Goal: Communication & Community: Answer question/provide support

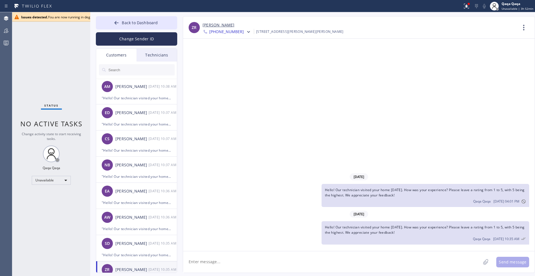
scroll to position [74, 0]
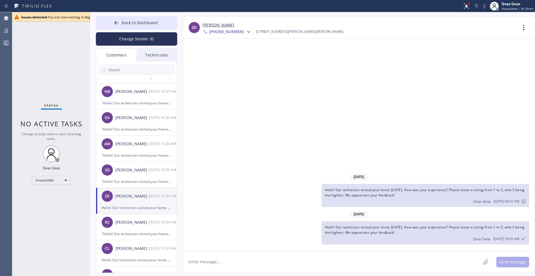
click at [117, 69] on input "text" at bounding box center [141, 69] width 67 height 11
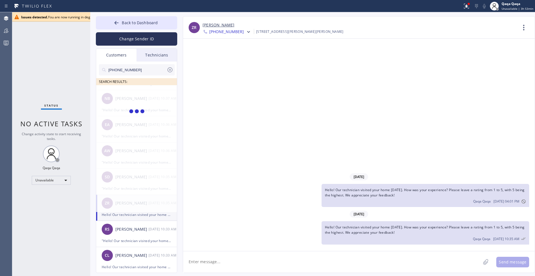
scroll to position [0, 0]
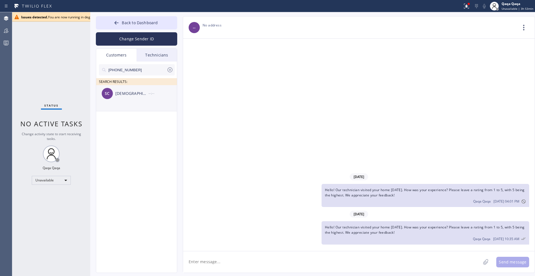
click at [124, 93] on div "[DEMOGRAPHIC_DATA] Curl" at bounding box center [131, 94] width 33 height 6
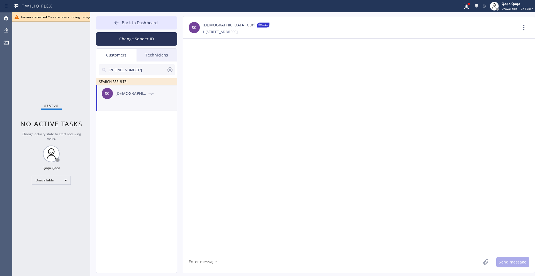
click at [336, 264] on textarea at bounding box center [332, 262] width 298 height 21
paste textarea "Hello! Our technician visited your home [DATE]. How was your experience? Please…"
type textarea "Hello! Our technician visited your home [DATE]. How was your experience? Please…"
click at [511, 267] on button "Send message" at bounding box center [512, 262] width 33 height 11
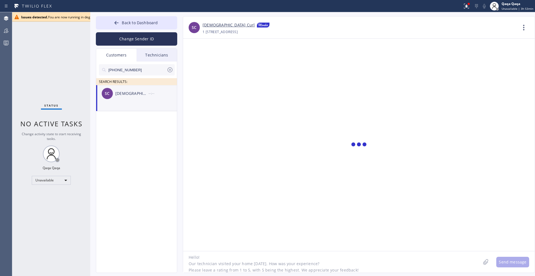
scroll to position [0, 0]
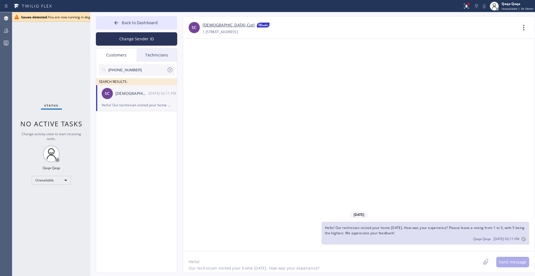
click at [139, 71] on input "(404) 217-9397" at bounding box center [137, 69] width 59 height 11
paste input "773) 706-9658"
type input "(773) 706-9658"
click at [130, 96] on div "Kenya Trust" at bounding box center [131, 94] width 33 height 6
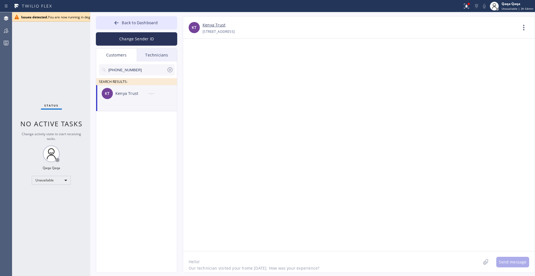
click at [291, 261] on textarea "Hello! Our technician visited your home [DATE]. How was your experience? Please…" at bounding box center [332, 262] width 298 height 21
paste textarea "Hello! Our technician visited your home [DATE]. How was your experience? Please…"
type textarea "Hello! Our technician visited your home [DATE]. How was your experience? Please…"
click at [511, 264] on button "Send message" at bounding box center [512, 262] width 33 height 11
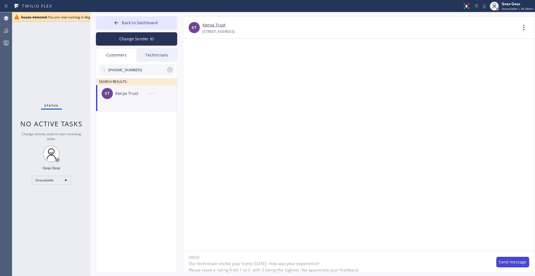
scroll to position [0, 0]
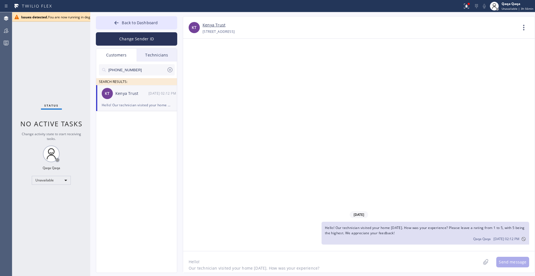
click at [399, 276] on div "Back to Dashboard Change Sender ID Customers Technicians (773) 706-9658 SEARCH …" at bounding box center [312, 144] width 445 height 264
click at [68, 18] on div "Issues detected. You are now running in degraded mode and some functionality mi…" at bounding box center [241, 17] width 440 height 5
click at [17, 18] on icon at bounding box center [16, 17] width 4 height 4
click at [139, 71] on input "(773) 706-9658" at bounding box center [137, 69] width 59 height 11
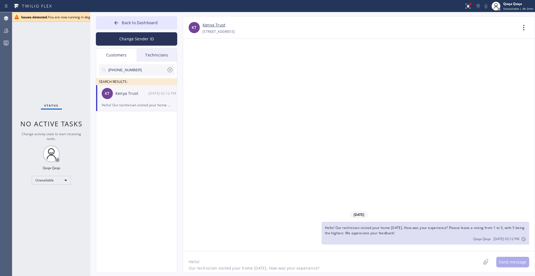
paste input "678) 642-1805"
type input "(678) 642-1805"
click at [135, 94] on div "[PERSON_NAME]" at bounding box center [131, 94] width 33 height 6
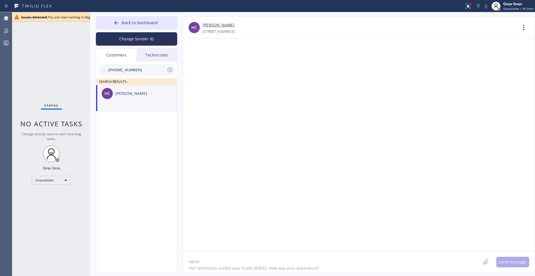
click at [275, 262] on textarea "Hello! Our technician visited your home [DATE]. How was your experience? Please…" at bounding box center [332, 262] width 298 height 21
paste textarea "Hello! Our technician visited your home [DATE]. How was your experience? Please…"
type textarea "Hello! Our technician visited your home [DATE]. How was your experience? Please…"
click at [511, 259] on button "Send message" at bounding box center [512, 262] width 33 height 11
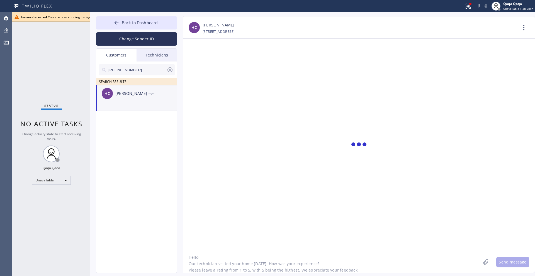
scroll to position [0, 0]
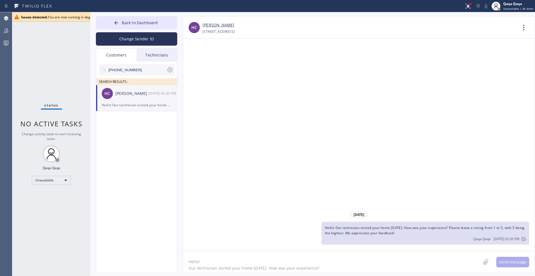
click at [132, 70] on input "(678) 642-1805" at bounding box center [137, 69] width 59 height 11
paste input "847) 912-5777"
type input "(847) 912-5777"
click at [130, 96] on div "[PERSON_NAME]" at bounding box center [131, 94] width 33 height 6
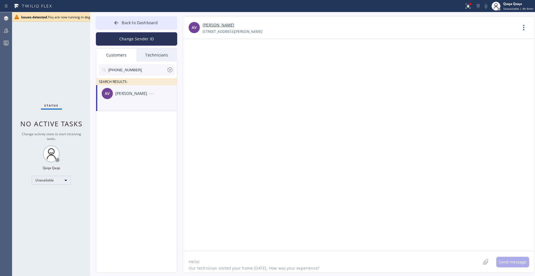
click at [328, 261] on textarea "Hello! Our technician visited your home [DATE]. How was your experience? Please…" at bounding box center [332, 262] width 298 height 21
paste textarea "Hello! Our technician visited your home [DATE]. How was your experience? Please…"
type textarea "Hello! Our technician visited your home [DATE]. How was your experience? Please…"
click at [504, 262] on button "Send message" at bounding box center [512, 262] width 33 height 11
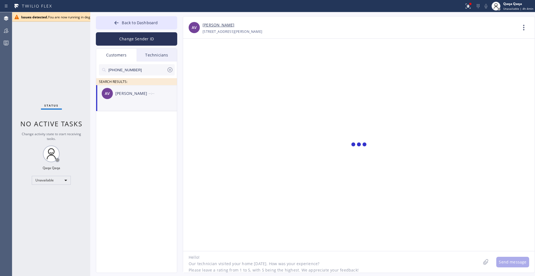
scroll to position [0, 0]
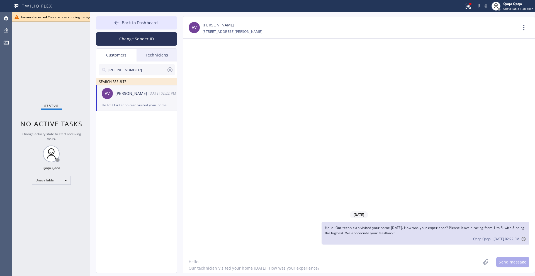
click at [139, 71] on input "(847) 912-5777" at bounding box center [137, 69] width 59 height 11
paste input "415) 533-3710"
type input "(415) 533-3710"
click at [125, 97] on div "MH Melinda Homola --:--" at bounding box center [136, 93] width 81 height 17
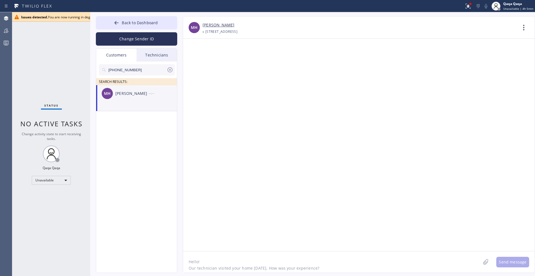
click at [282, 266] on textarea "Hello! Our technician visited your home [DATE]. How was your experience? Please…" at bounding box center [332, 262] width 298 height 21
paste textarea "Hello! Our technician visited your home [DATE]. How was your experience? Please…"
type textarea "Hello! Our technician visited your home [DATE]. How was your experience? Please…"
click at [505, 261] on button "Send message" at bounding box center [512, 262] width 33 height 11
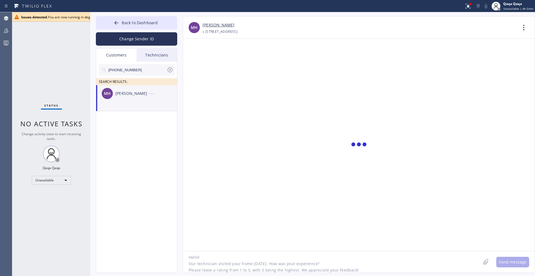
scroll to position [0, 0]
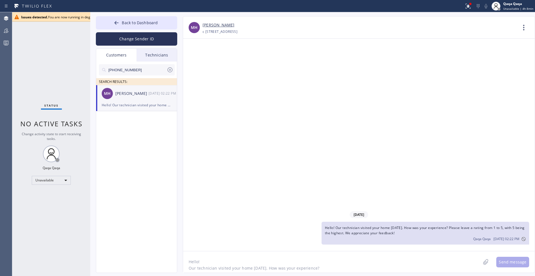
click at [137, 70] on input "(415) 533-3710" at bounding box center [137, 69] width 59 height 11
paste input "916) 849-342"
type input "(916) 849-3420"
click at [125, 95] on div "[PERSON_NAME]" at bounding box center [131, 94] width 33 height 6
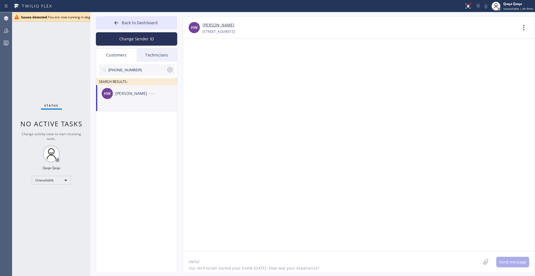
click at [220, 267] on textarea "Hello! Our technician visited your home [DATE]. How was your experience? Please…" at bounding box center [332, 262] width 298 height 21
paste textarea "Hello! Our technician visited your home [DATE]. How was your experience? Please…"
type textarea "Hello! Our technician visited your home [DATE]. How was your experience? Please…"
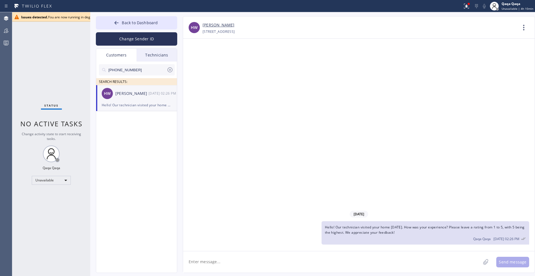
click at [137, 68] on input "(916) 849-3420" at bounding box center [137, 69] width 59 height 11
paste input "630) 582-0546"
click at [137, 72] on input "(630) 582-0546" at bounding box center [137, 69] width 59 height 11
paste input "281) 974-9658"
type input "(281) 974-9658"
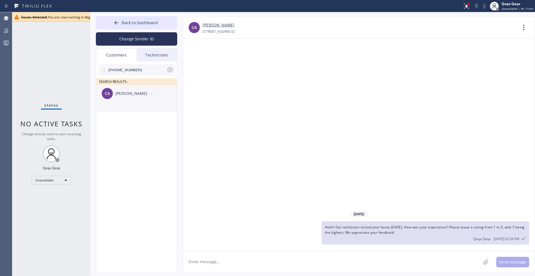
click at [130, 94] on div "[PERSON_NAME]" at bounding box center [131, 94] width 33 height 6
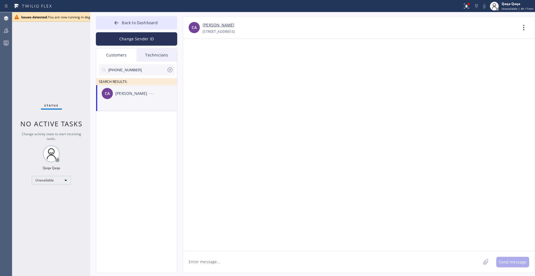
click at [219, 265] on textarea at bounding box center [332, 262] width 298 height 21
paste textarea "Hello! Our technician visited your home [DATE]. How was your experience? Please…"
type textarea "Hello! Our technician visited your home [DATE]. How was your experience? Please…"
click at [517, 261] on button "Send message" at bounding box center [512, 262] width 33 height 11
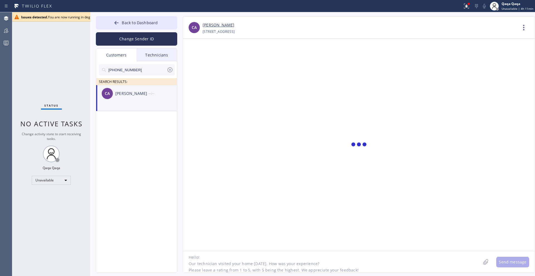
scroll to position [0, 0]
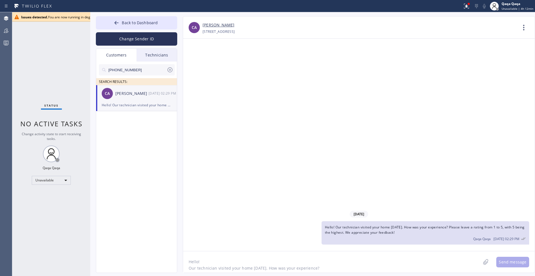
click at [135, 69] on input "(281) 974-9658" at bounding box center [137, 69] width 59 height 11
paste input "303) 960-5923"
type input "(303) 960-5923"
click at [132, 94] on div "[PERSON_NAME]" at bounding box center [131, 94] width 33 height 6
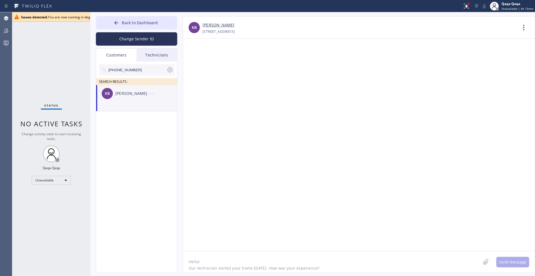
click at [218, 256] on textarea "Hello! Our technician visited your home [DATE]. How was your experience? Please…" at bounding box center [332, 262] width 298 height 21
paste textarea "Hello! Our technician visited your home [DATE]. How was your experience? Please…"
type textarea "Hello! Our technician visited your home [DATE]. How was your experience? Please…"
click at [508, 264] on button "Send message" at bounding box center [512, 262] width 33 height 11
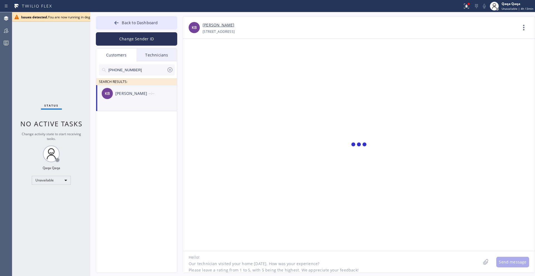
scroll to position [0, 0]
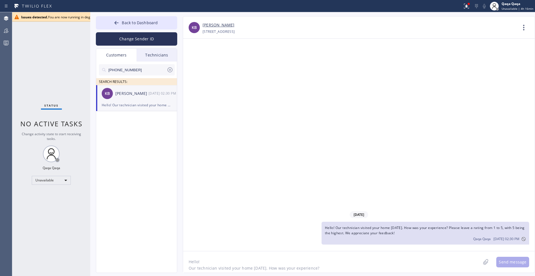
click at [149, 72] on input "(303) 960-5923" at bounding box center [137, 69] width 59 height 11
paste input "03-7136"
type input "(303) 903-7136"
click at [125, 96] on div "[PERSON_NAME]" at bounding box center [131, 94] width 33 height 6
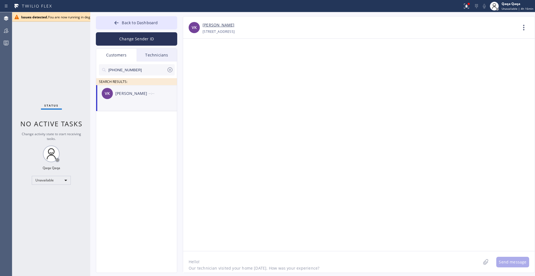
click at [295, 265] on textarea "Hello! Our technician visited your home [DATE]. How was your experience? Please…" at bounding box center [332, 262] width 298 height 21
paste textarea "Hello! Our technician visited your home [DATE]. How was your experience? Please…"
type textarea "Hello! Our technician visited your home [DATE]. How was your experience? Please…"
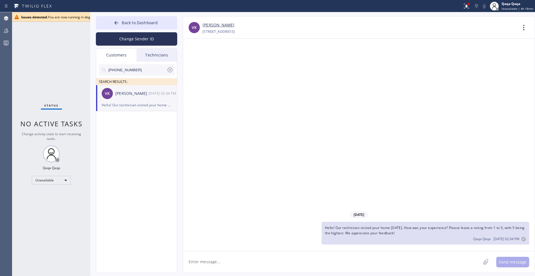
click at [143, 71] on input "(303) 903-7136" at bounding box center [137, 69] width 59 height 11
paste input "7-9054"
click at [122, 95] on div "[PERSON_NAME]" at bounding box center [131, 94] width 33 height 6
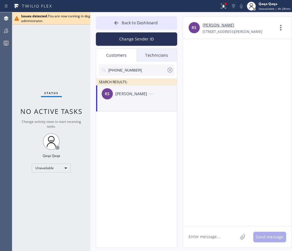
click at [129, 69] on input "[PHONE_NUMBER]" at bounding box center [137, 69] width 59 height 11
paste input "415) 246-9517"
type input "(415) 246-9517"
click at [132, 96] on div "[PERSON_NAME]" at bounding box center [131, 94] width 33 height 6
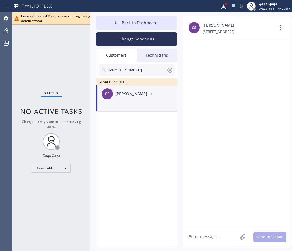
click at [195, 234] on textarea at bounding box center [210, 236] width 55 height 21
paste textarea "Hello! Our technician visited your home [DATE]. How was your experience? Please…"
type textarea "Hello! Our technician visited your home [DATE]. How was your experience? Please…"
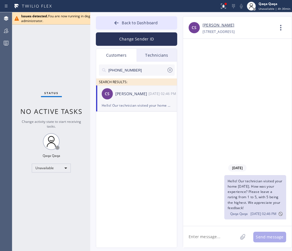
click at [134, 71] on input "(415) 246-9517" at bounding box center [137, 69] width 59 height 11
paste input "818) 624-77"
type input "(818) 624-7717"
click at [132, 94] on div "[PERSON_NAME]" at bounding box center [131, 94] width 33 height 6
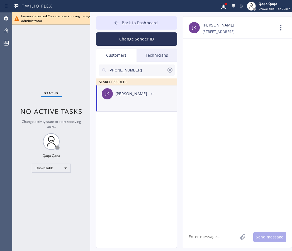
click at [217, 236] on textarea at bounding box center [210, 236] width 55 height 21
paste textarea "Hello! Our technician visited your home [DATE]. How was your experience? Please…"
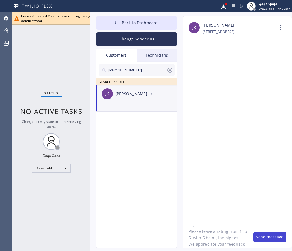
type textarea "Hello! Our technician visited your home [DATE]. How was your experience? Please…"
click at [263, 236] on button "Send message" at bounding box center [269, 236] width 33 height 11
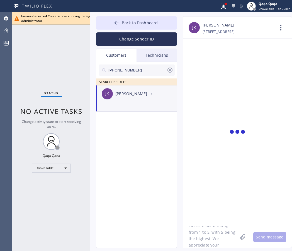
scroll to position [0, 0]
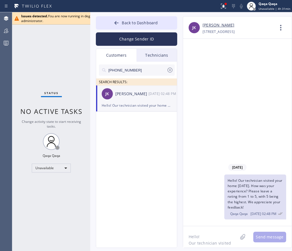
click at [133, 71] on input "(818) 624-7717" at bounding box center [137, 69] width 59 height 11
paste input "310) 913-9803"
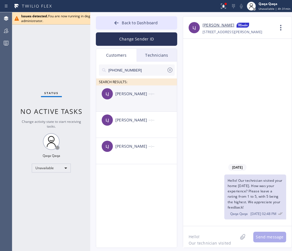
type input "(310) 913-9803"
click at [107, 94] on span "LJ" at bounding box center [107, 94] width 3 height 6
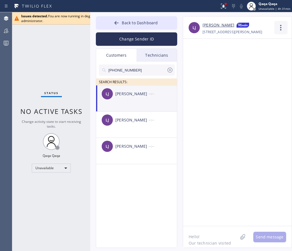
click at [279, 22] on icon at bounding box center [280, 27] width 13 height 13
click at [237, 45] on li "Contact Full Information" at bounding box center [247, 42] width 81 height 14
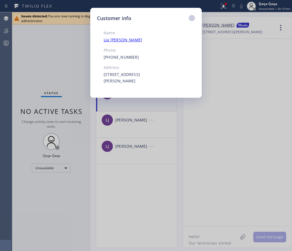
click at [194, 16] on icon at bounding box center [192, 18] width 7 height 7
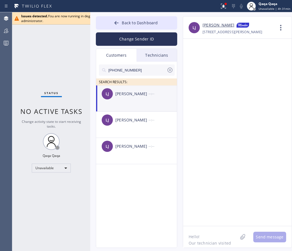
click at [126, 91] on div "[PERSON_NAME]" at bounding box center [131, 94] width 33 height 6
click at [195, 232] on textarea "Hello! Our technician visited your home [DATE]. How was your experience? Please…" at bounding box center [210, 236] width 55 height 21
paste textarea "Hello! Our technician visited your home [DATE]. How was your experience? Please…"
type textarea "Hello! Our technician visited your home [DATE]. How was your experience? Please…"
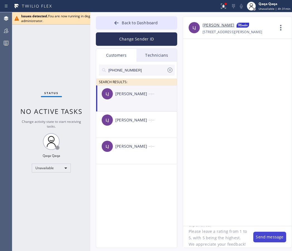
click at [265, 239] on button "Send message" at bounding box center [269, 236] width 33 height 11
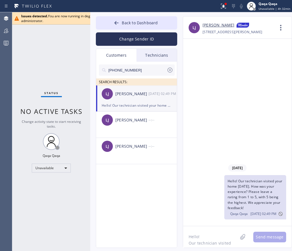
click at [142, 69] on input "(310) 913-9803" at bounding box center [137, 69] width 59 height 11
paste input "590-6421"
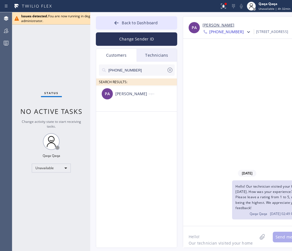
type input "(310) 590-6421"
click at [199, 234] on textarea "Hello! Our technician visited your home [DATE]. How was your experience? Please…" at bounding box center [220, 236] width 74 height 21
paste textarea "Hello! Our technician visited your home [DATE]. How was your experience? Please…"
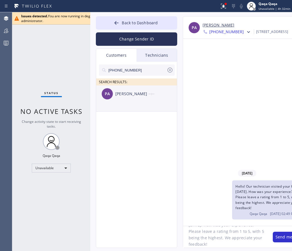
type textarea "Hello! Our technician visited your home [DATE]. How was your experience? Please…"
click at [137, 93] on div "[PERSON_NAME]" at bounding box center [131, 94] width 33 height 6
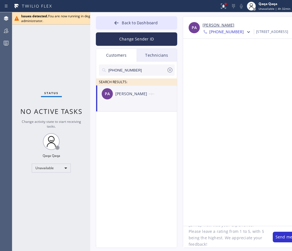
click at [213, 152] on div at bounding box center [247, 132] width 128 height 187
click at [273, 237] on button "Send message" at bounding box center [289, 236] width 33 height 11
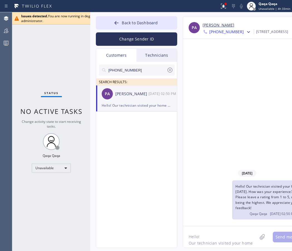
click at [140, 70] on input "(310) 590-6421" at bounding box center [137, 69] width 59 height 11
paste input "600-1784"
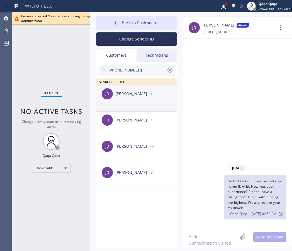
type input "(310) 600-1784"
click at [121, 96] on div "[PERSON_NAME]" at bounding box center [131, 94] width 33 height 6
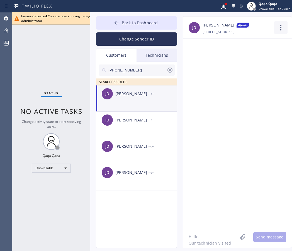
click at [281, 28] on icon at bounding box center [280, 28] width 1 height 6
click at [248, 48] on li "Contact Full Information" at bounding box center [247, 42] width 81 height 14
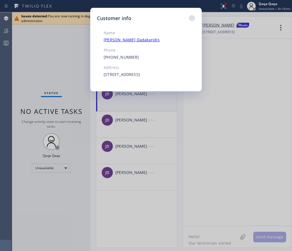
click at [166, 78] on div "4059 Garden Avenue Los Angeles, 90039 CA" at bounding box center [136, 74] width 64 height 6
click at [191, 18] on icon at bounding box center [192, 18] width 5 height 5
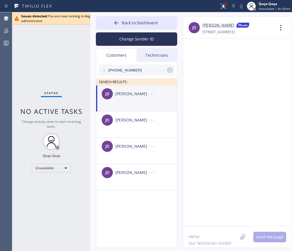
click at [196, 236] on textarea "Hello! Our technician visited your home [DATE]. How was your experience? Please…" at bounding box center [210, 236] width 55 height 21
paste textarea "Hello! Our technician visited your home [DATE]. How was your experience? Please…"
type textarea "Hello! Our technician visited your home [DATE]. How was your experience? Please…"
click at [266, 241] on button "Send message" at bounding box center [269, 236] width 33 height 11
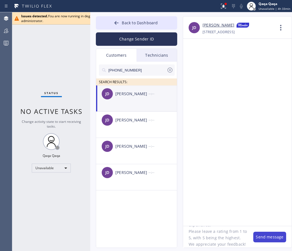
scroll to position [0, 0]
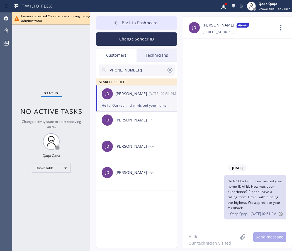
click at [140, 69] on input "(310) 600-1784" at bounding box center [137, 69] width 59 height 11
paste input "805) 681-1479"
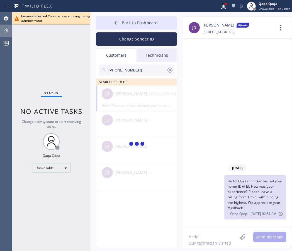
type input "(805) 681-1479"
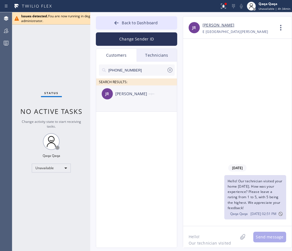
click at [135, 93] on div "[PERSON_NAME]" at bounding box center [131, 94] width 33 height 6
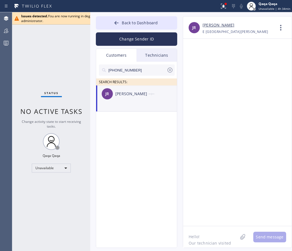
click at [194, 234] on textarea "Hello! Our technician visited your home [DATE]. How was your experience? Please…" at bounding box center [210, 236] width 55 height 21
paste textarea "(805) 681-1479"
type textarea "(805) 681-1479"
paste textarea "Hello! Our technician visited your home [DATE]. How was your experience? Please…"
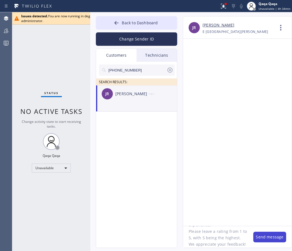
type textarea "Hello! Our technician visited your home [DATE]. How was your experience? Please…"
click at [271, 237] on button "Send message" at bounding box center [269, 236] width 33 height 11
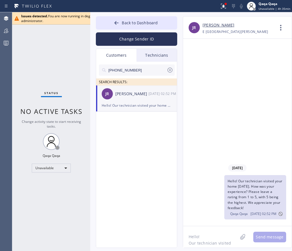
click at [118, 69] on input "(805) 681-1479" at bounding box center [137, 69] width 59 height 11
paste input "320-7676"
type input "(805) 320-7676"
click at [117, 94] on div "[PERSON_NAME]" at bounding box center [131, 94] width 33 height 6
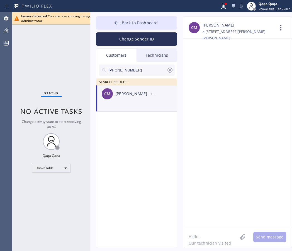
click at [203, 239] on textarea "Hello! Our technician visited your home [DATE]. How was your experience? Please…" at bounding box center [210, 236] width 55 height 21
paste textarea "Hello! Our technician visited your home [DATE]. How was your experience? Please…"
type textarea "Hello! Our technician visited your home [DATE]. How was your experience? Please…"
click at [282, 239] on button "Send message" at bounding box center [269, 236] width 33 height 11
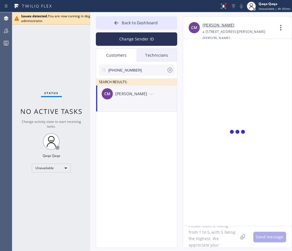
scroll to position [0, 0]
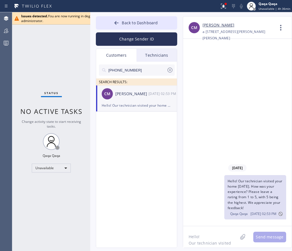
click at [139, 66] on input "(805) 320-7676" at bounding box center [137, 69] width 59 height 11
click at [139, 67] on input "(805) 320-7676" at bounding box center [137, 69] width 59 height 11
paste input "310) 220-1005"
click at [133, 95] on div "Onno Sweep" at bounding box center [131, 94] width 33 height 6
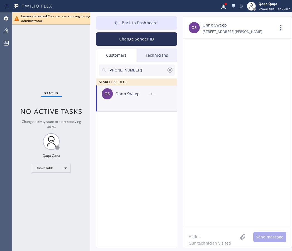
click at [139, 69] on input "[PHONE_NUMBER]" at bounding box center [137, 69] width 59 height 11
paste input "926-1402"
type input "(310) 926-1402"
click at [122, 95] on div "[PERSON_NAME]/[PERSON_NAME]" at bounding box center [131, 94] width 33 height 6
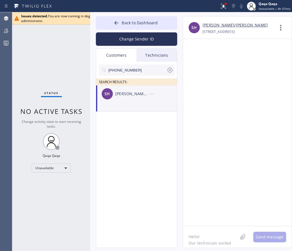
click at [202, 233] on textarea "Hello! Our technician visited your home [DATE]. How was your experience? Please…" at bounding box center [210, 236] width 55 height 21
paste textarea "Hello! Our technician visited your home [DATE]. How was your experience? Please…"
type textarea "Hello! Our technician visited your home [DATE]. How was your experience? Please…"
click at [258, 237] on button "Send message" at bounding box center [269, 236] width 33 height 11
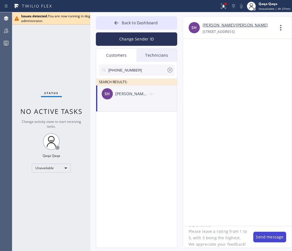
scroll to position [0, 0]
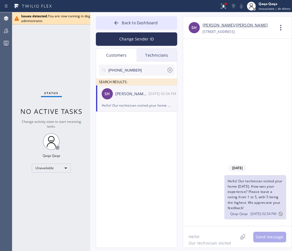
click at [140, 69] on input "(310) 926-1402" at bounding box center [137, 69] width 59 height 11
paste input "805) 705-3957"
type input "(805) 705-3957"
click at [128, 94] on div "[PERSON_NAME]" at bounding box center [131, 94] width 33 height 6
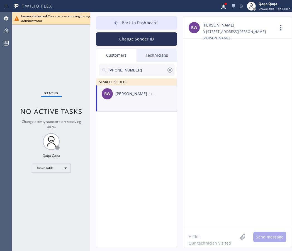
click at [213, 232] on textarea "Hello! Our technician visited your home [DATE]. How was your experience? Please…" at bounding box center [210, 236] width 55 height 21
paste textarea "Hello! Our technician visited your home [DATE]. How was your experience? Please…"
type textarea "Hello! Our technician visited your home [DATE]. How was your experience? Please…"
click at [264, 239] on button "Send message" at bounding box center [269, 236] width 33 height 11
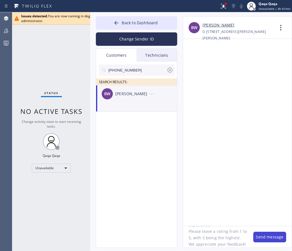
scroll to position [0, 0]
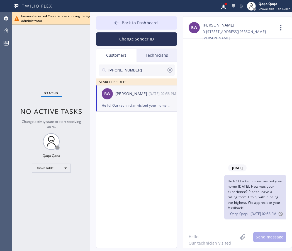
click at [139, 69] on input "(805) 705-3957" at bounding box center [137, 69] width 59 height 11
paste input "310) 365-9954"
type input "(310) 365-9954"
click at [132, 94] on div "[PERSON_NAME]" at bounding box center [131, 94] width 33 height 6
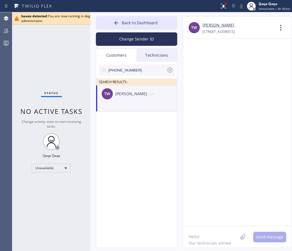
click at [214, 237] on textarea "Hello! Our technician visited your home [DATE]. How was your experience? Please…" at bounding box center [210, 236] width 55 height 21
paste textarea "Hello! Our technician visited your home [DATE]. How was your experience? Please…"
type textarea "Hello! Our technician visited your home [DATE]. How was your experience? Please…"
click at [272, 234] on button "Send message" at bounding box center [269, 236] width 33 height 11
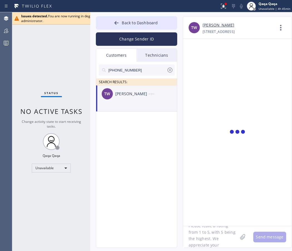
scroll to position [0, 0]
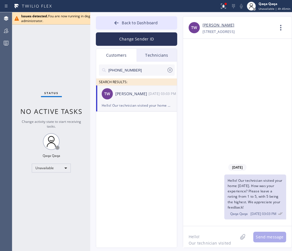
click at [148, 73] on input "(310) 365-9954" at bounding box center [137, 69] width 59 height 11
paste input "994-1432"
type input "(310) 994-1432"
click at [128, 94] on div "[PERSON_NAME]" at bounding box center [131, 94] width 33 height 6
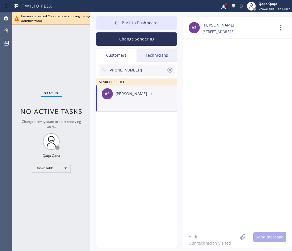
click at [199, 233] on textarea "Hello! Our technician visited your home [DATE]. How was your experience? Please…" at bounding box center [210, 236] width 55 height 21
paste textarea "Hello! Our technician visited your home [DATE]. How was your experience? Please…"
type textarea "Hello! Our technician visited your home [DATE]. How was your experience? Please…"
click at [263, 234] on button "Send message" at bounding box center [269, 236] width 33 height 11
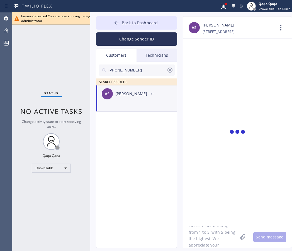
scroll to position [0, 0]
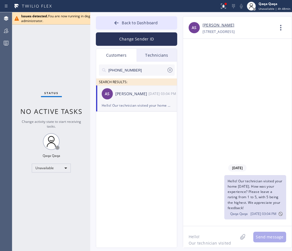
click at [141, 71] on input "(310) 994-1432" at bounding box center [137, 69] width 59 height 11
paste input "30) 383-1954"
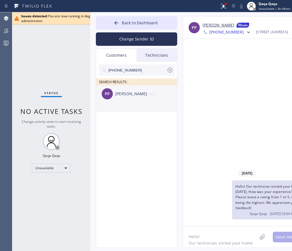
type input "(330) 383-1954"
click at [127, 98] on div "PP Pamela Piro --:--" at bounding box center [136, 93] width 81 height 17
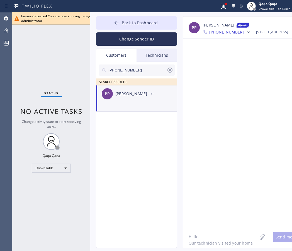
click at [195, 241] on textarea "Hello! Our technician visited your home [DATE]. How was your experience? Please…" at bounding box center [220, 236] width 74 height 21
paste textarea "Hello! Our technician visited your home [DATE]. How was your experience? Please…"
type textarea "Hello! Our technician visited your home [DATE]. How was your experience? Please…"
click at [273, 238] on button "Send message" at bounding box center [289, 236] width 33 height 11
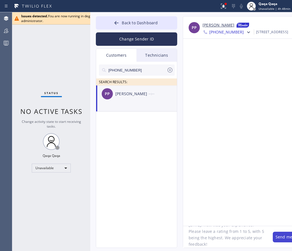
scroll to position [0, 0]
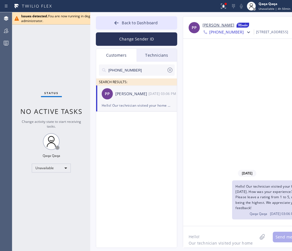
click at [142, 69] on input "(330) 383-1954" at bounding box center [137, 69] width 59 height 11
paste input "786) 509-3953"
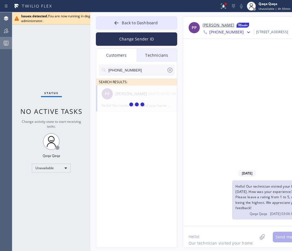
type input "(786) 509-3953"
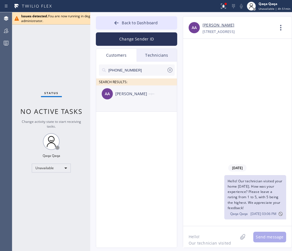
click at [142, 92] on div "[PERSON_NAME]" at bounding box center [131, 94] width 33 height 6
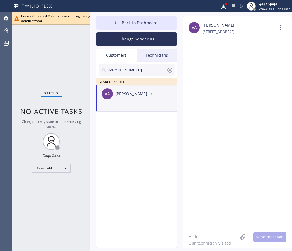
click at [201, 234] on textarea "Hello! Our technician visited your home [DATE]. How was your experience? Please…" at bounding box center [210, 236] width 55 height 21
paste textarea "Hello! Our technician visited your home [DATE]. How was your experience? Please…"
type textarea "Hello! Our technician visited your home [DATE]. How was your experience? Please…"
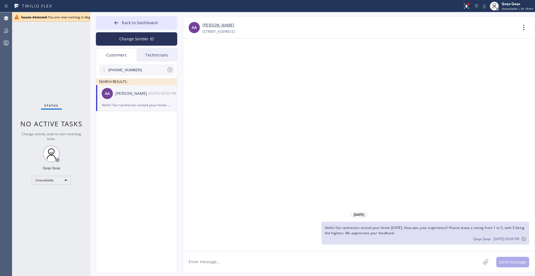
click at [142, 70] on input "(786) 509-3953" at bounding box center [137, 69] width 59 height 11
paste input "305) 924-5737"
type input "(305) 924-5737"
click at [137, 93] on div "[PERSON_NAME]" at bounding box center [131, 94] width 33 height 6
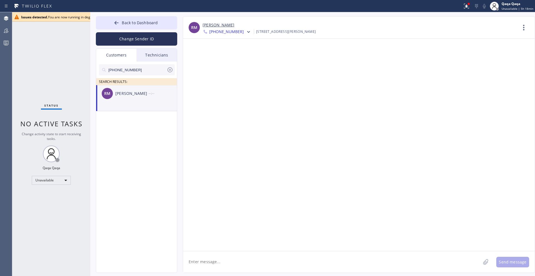
click at [211, 258] on textarea at bounding box center [332, 262] width 298 height 21
paste textarea "Hello! Our technician visited your home [DATE]. How was your experience? Please…"
type textarea "Hello! Our technician visited your home [DATE]. How was your experience? Please…"
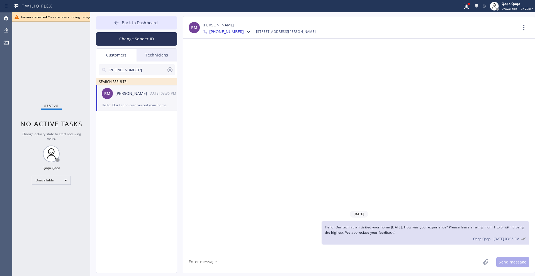
click at [142, 68] on input "(305) 924-5737" at bounding box center [137, 69] width 59 height 11
paste input "786) 877-954"
type input "(786) 877-9547"
click at [126, 98] on div "AR Adolfo Rodicio --:--" at bounding box center [136, 93] width 81 height 17
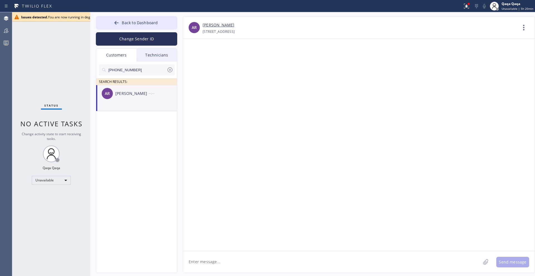
click at [218, 261] on textarea at bounding box center [332, 262] width 298 height 21
paste textarea "Hello! Our technician visited your home [DATE]. How was your experience? Please…"
type textarea "Hello! Our technician visited your home [DATE]. How was your experience? Please…"
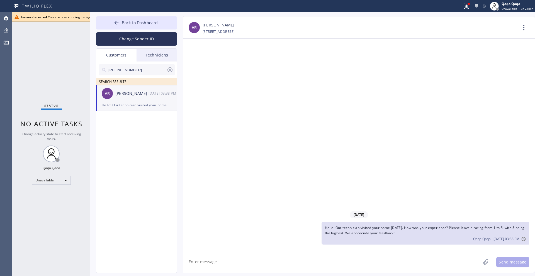
click at [149, 68] on input "(786) 877-9547" at bounding box center [137, 69] width 59 height 11
paste input "305) 902-8522"
type input "(305) 902-8522"
click at [137, 98] on div "FB Federico Brambilla --:--" at bounding box center [136, 93] width 81 height 17
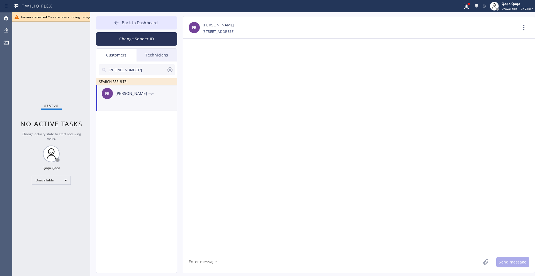
click at [265, 263] on textarea at bounding box center [332, 262] width 298 height 21
paste textarea "Notes"
type textarea "Notes"
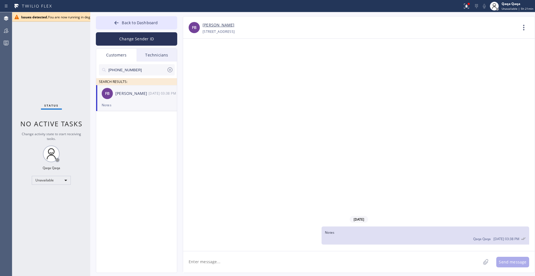
click at [369, 237] on div "Qaqa Qaqa 09/03 03:38 PM" at bounding box center [425, 239] width 201 height 6
click at [211, 265] on textarea at bounding box center [332, 262] width 298 height 21
paste textarea "Hello! Our technician visited your home [DATE]. How was your experience? Please…"
type textarea "Hello! Our technician visited your home [DATE]. How was your experience? Please…"
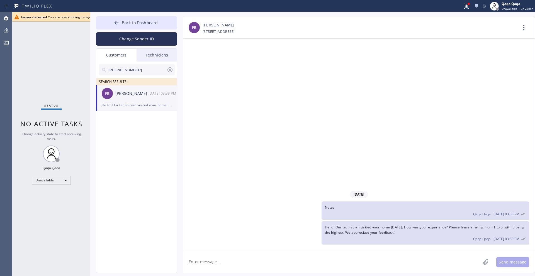
click at [139, 66] on input "(305) 902-8522" at bounding box center [137, 69] width 59 height 11
paste input "407) 324-6655"
type input "(407) 324-6655"
click at [125, 91] on div "[PERSON_NAME]" at bounding box center [131, 94] width 33 height 6
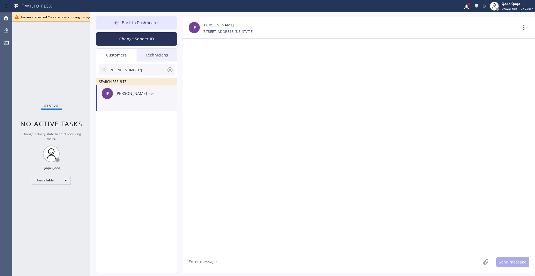
click at [210, 261] on textarea at bounding box center [332, 262] width 298 height 21
paste textarea "Hello! Our technician visited your home [DATE]. How was your experience? Please…"
type textarea "Hello! Our technician visited your home [DATE]. How was your experience? Please…"
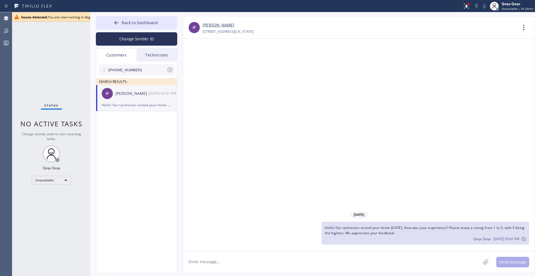
click at [142, 67] on input "(407) 324-6655" at bounding box center [137, 69] width 59 height 11
click at [142, 69] on input "(407) 324-6655" at bounding box center [137, 69] width 59 height 11
paste input "646) 305-4799"
type input "(646) 305-4799"
click at [128, 93] on div "[PERSON_NAME]" at bounding box center [131, 94] width 33 height 6
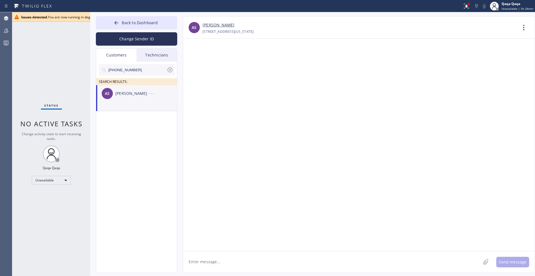
click at [210, 265] on textarea at bounding box center [332, 262] width 298 height 21
paste textarea "Hello! Our technician visited your home [DATE]. How was your experience? Please…"
type textarea "Hello! Our technician visited your home [DATE]. How was your experience? Please…"
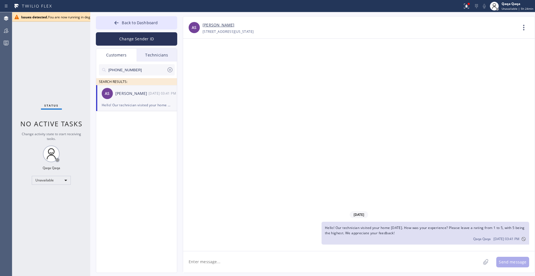
click at [129, 69] on input "(646) 305-4799" at bounding box center [137, 69] width 59 height 11
paste input "917) 285-0953"
type input "(917) 285-0953"
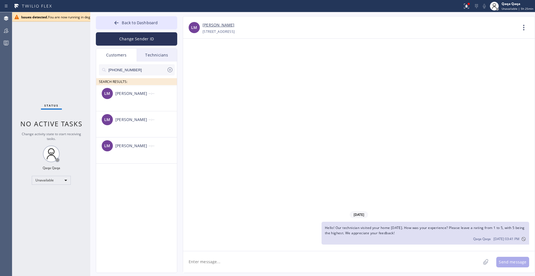
click at [232, 265] on textarea at bounding box center [332, 262] width 298 height 21
paste textarea "Hello! Our technician visited your home [DATE]. How was your experience? Please…"
type textarea "Hello! Our technician visited your home [DATE]. How was your experience? Please…"
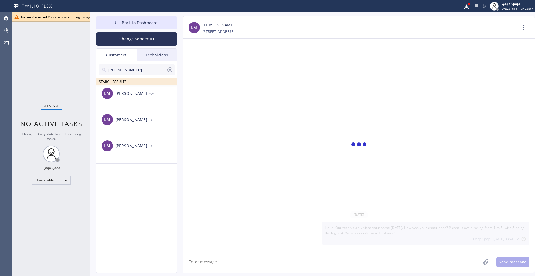
click at [169, 70] on icon at bounding box center [170, 70] width 7 height 7
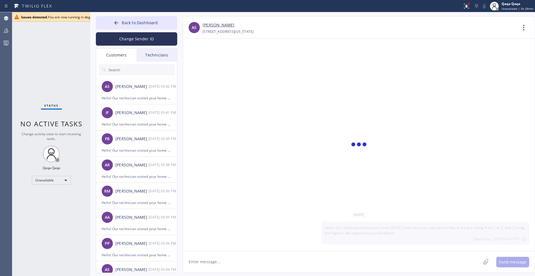
click at [143, 67] on input "text" at bounding box center [141, 69] width 67 height 11
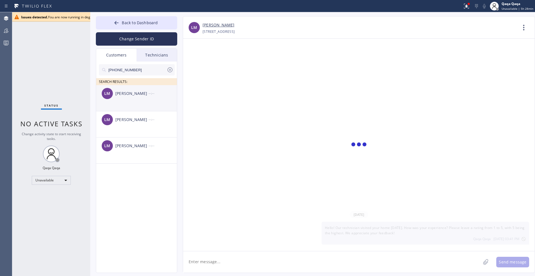
click at [135, 91] on div "[PERSON_NAME]" at bounding box center [131, 94] width 33 height 6
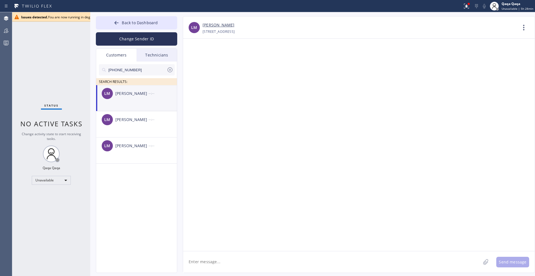
click at [135, 96] on div "[PERSON_NAME]" at bounding box center [131, 94] width 33 height 6
click at [124, 100] on div "LM Luis Miranda --:--" at bounding box center [136, 93] width 81 height 17
click at [283, 256] on textarea at bounding box center [332, 262] width 298 height 21
paste textarea "Hello! Our technician visited your home [DATE]. How was your experience? Please…"
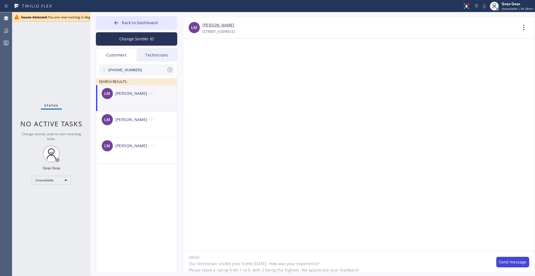
type textarea "Hello! Our technician visited your home [DATE]. How was your experience? Please…"
click at [514, 259] on button "Send message" at bounding box center [512, 262] width 33 height 11
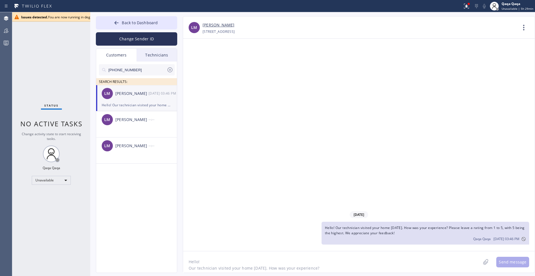
click at [138, 71] on input "(917) 285-0953" at bounding box center [137, 69] width 59 height 11
paste input "718) 644-1590"
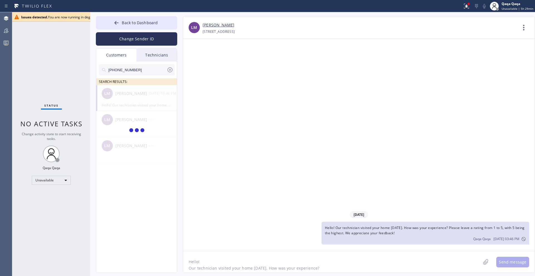
type input "(718) 644-1590"
click at [131, 92] on div "[PERSON_NAME]" at bounding box center [131, 94] width 33 height 6
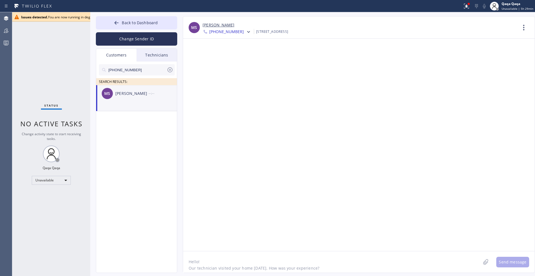
click at [200, 257] on textarea "Hello! Our technician visited your home [DATE]. How was your experience? Please…" at bounding box center [332, 262] width 298 height 21
paste textarea "Hello! Our technician visited your home [DATE]. How was your experience? Please…"
type textarea "Hello! Our technician visited your home [DATE]. How was your experience? Please…"
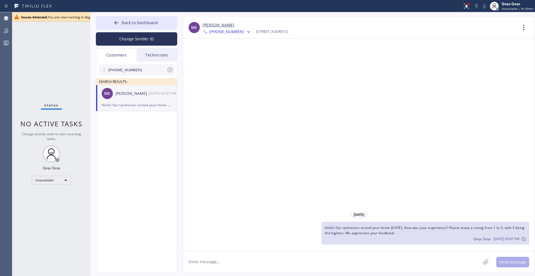
click at [140, 72] on input "(718) 644-1590" at bounding box center [137, 69] width 59 height 11
paste input "917) 846-0876"
type input "(917) 846-0876"
click at [131, 94] on div "[PERSON_NAME]" at bounding box center [131, 94] width 33 height 6
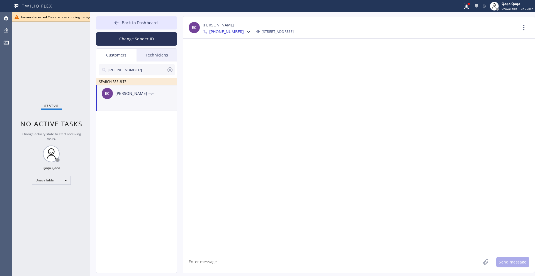
click at [220, 260] on textarea at bounding box center [332, 262] width 298 height 21
paste textarea "Hello! Our technician visited your home [DATE]. How was your experience? Please…"
type textarea "Hello! Our technician visited your home [DATE]. How was your experience? Please…"
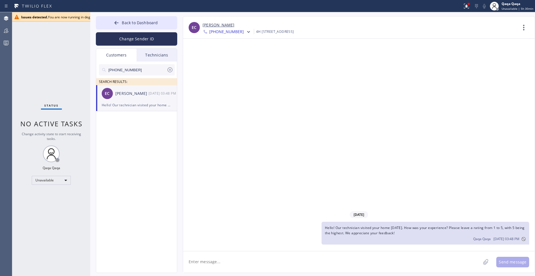
click at [136, 71] on input "(917) 846-0876" at bounding box center [137, 69] width 59 height 11
paste input "523-2443"
type input "(917) 523-2443"
click at [130, 94] on div "[PERSON_NAME]" at bounding box center [131, 94] width 33 height 6
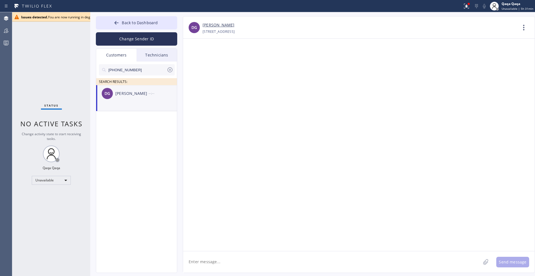
click at [211, 261] on textarea at bounding box center [332, 262] width 298 height 21
paste textarea "Hello! Our technician visited your home [DATE]. How was your experience? Please…"
type textarea "Hello! Our technician visited your home [DATE]. How was your experience? Please…"
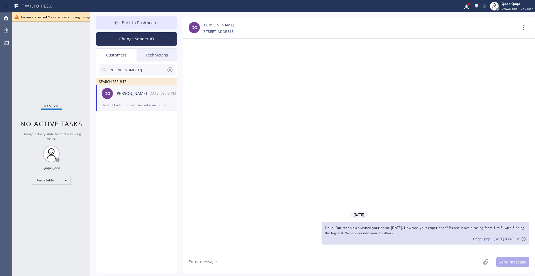
click at [132, 68] on input "(917) 523-2443" at bounding box center [137, 69] width 59 height 11
paste input "347) 683-2738"
type input "(347) 683-2738"
click at [131, 96] on div "[PERSON_NAME]" at bounding box center [131, 94] width 33 height 6
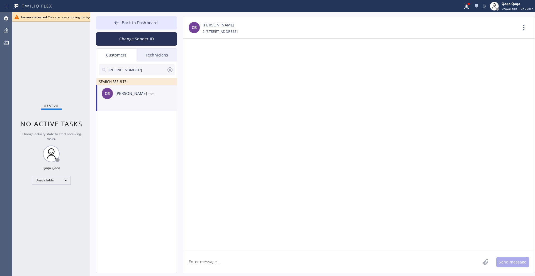
click at [216, 265] on textarea at bounding box center [332, 262] width 298 height 21
paste textarea "Hello! Our technician visited your home [DATE]. How was your experience? Please…"
type textarea "Hello! Our technician visited your home [DATE]. How was your experience? Please…"
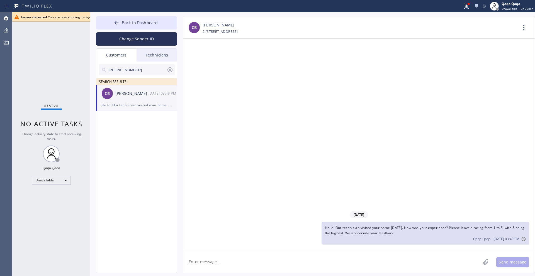
click at [59, 18] on div "Issues detected. You are now running in degraded mode and some functionality mi…" at bounding box center [241, 17] width 440 height 5
click at [16, 18] on icon at bounding box center [16, 17] width 4 height 4
click at [116, 21] on icon at bounding box center [117, 23] width 6 height 6
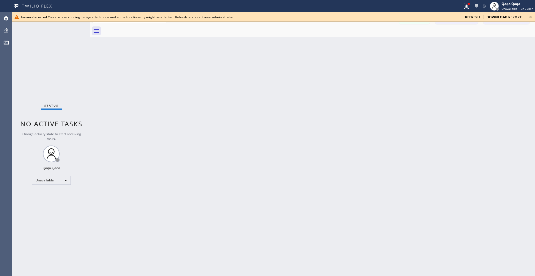
click at [478, 16] on span "refresh" at bounding box center [472, 17] width 15 height 5
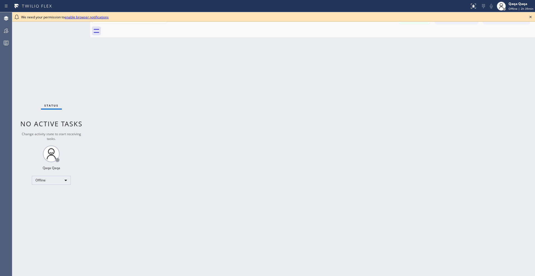
click at [87, 19] on link "enable browser notifications" at bounding box center [87, 17] width 44 height 5
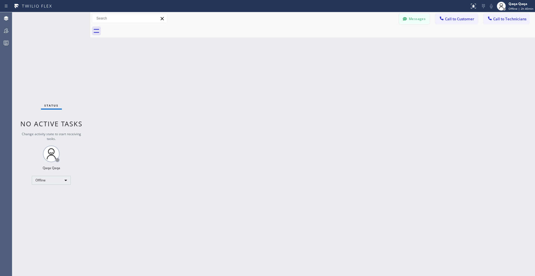
click at [413, 20] on button "Messages" at bounding box center [414, 19] width 31 height 11
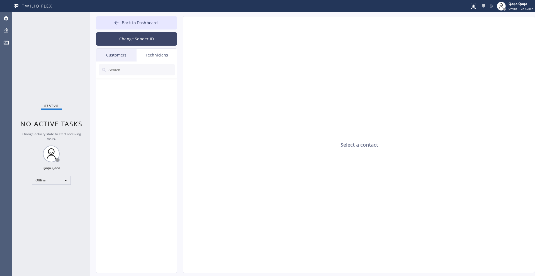
click at [161, 43] on button "Change Sender ID" at bounding box center [136, 38] width 81 height 13
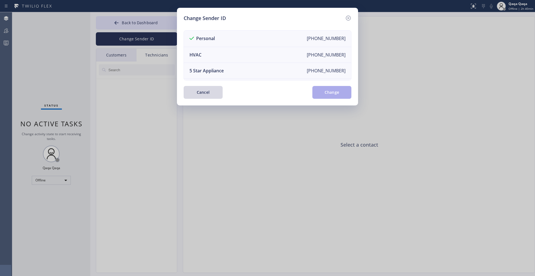
click at [214, 189] on div "Change Sender ID Personal [PHONE_NUMBER] HVAC [PHONE_NUMBER] 5 Star Appliance […" at bounding box center [267, 138] width 535 height 276
click at [199, 94] on button "Cancel" at bounding box center [203, 92] width 39 height 13
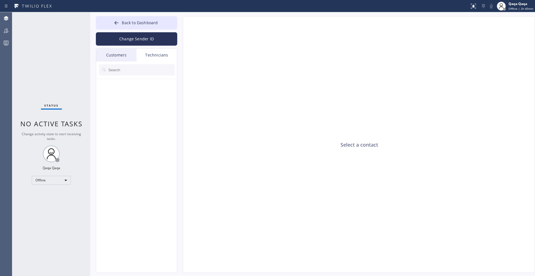
click at [118, 55] on div "Customers" at bounding box center [116, 55] width 40 height 13
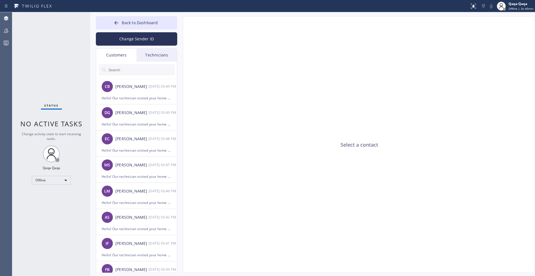
click at [126, 71] on input "text" at bounding box center [141, 69] width 67 height 11
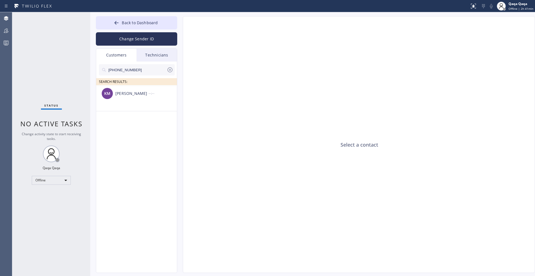
click at [143, 69] on input "[PHONE_NUMBER]" at bounding box center [137, 69] width 59 height 11
paste input "718) 926-6156"
type input "[PHONE_NUMBER]"
click at [127, 97] on div "YJ [PERSON_NAME] --:--" at bounding box center [136, 93] width 81 height 17
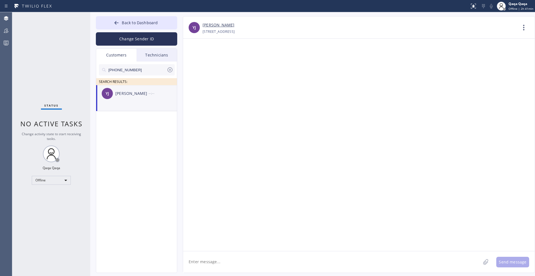
click at [260, 264] on textarea at bounding box center [332, 262] width 298 height 21
paste textarea "Hello! Our technician visited your home [DATE]. How was your experience? Please…"
type textarea "Hello! Our technician visited your home [DATE]. How was your experience? Please…"
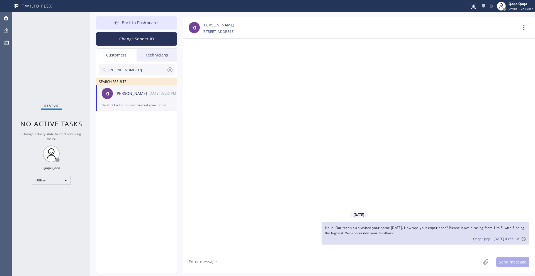
click at [134, 71] on input "[PHONE_NUMBER]" at bounding box center [137, 69] width 59 height 11
paste input "516) 697-981"
type input "[PHONE_NUMBER]"
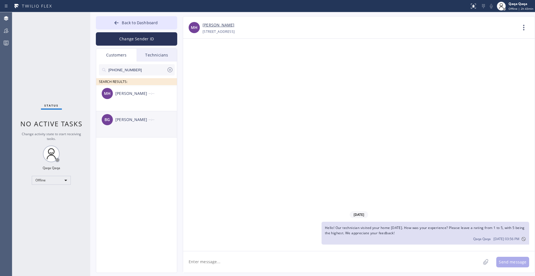
click at [129, 119] on div "[PERSON_NAME]" at bounding box center [131, 120] width 33 height 6
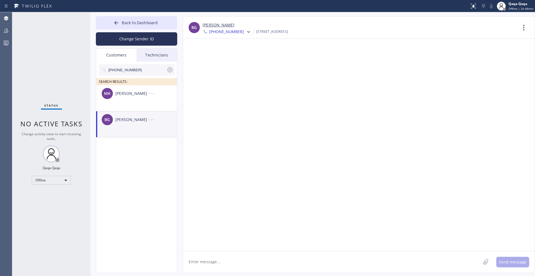
click at [201, 258] on textarea at bounding box center [332, 262] width 298 height 21
paste textarea "Hello! Our technician visited your home [DATE]. How was your experience? Please…"
type textarea "Hello! Our technician visited your home [DATE]. How was your experience? Please…"
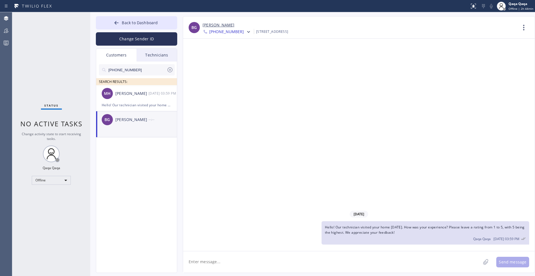
click at [150, 71] on input "[PHONE_NUMBER]" at bounding box center [137, 69] width 59 height 11
paste input "424) 250-5868"
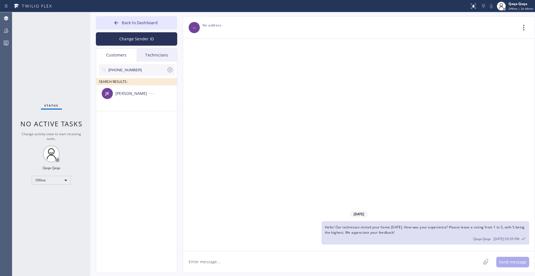
type input "[PHONE_NUMBER]"
click at [145, 94] on div "[PERSON_NAME]" at bounding box center [131, 94] width 33 height 6
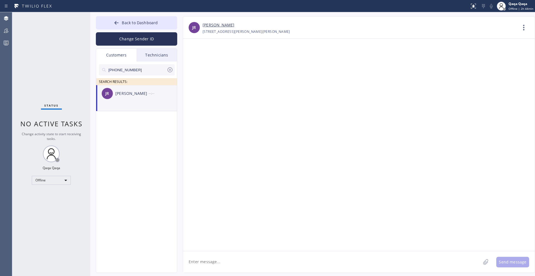
click at [267, 265] on textarea at bounding box center [332, 262] width 298 height 21
paste textarea "Hello! Our technician visited your home [DATE]. How was your experience? Please…"
type textarea "Hello! Our technician visited your home [DATE]. How was your experience? Please…"
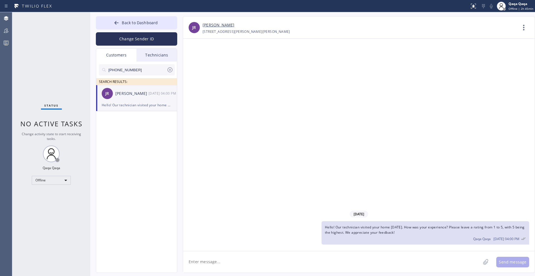
click at [123, 67] on input "[PHONE_NUMBER]" at bounding box center [137, 69] width 59 height 11
paste input "714) 720-9614"
type input "[PHONE_NUMBER]"
click at [125, 95] on div "[PERSON_NAME]" at bounding box center [131, 94] width 33 height 6
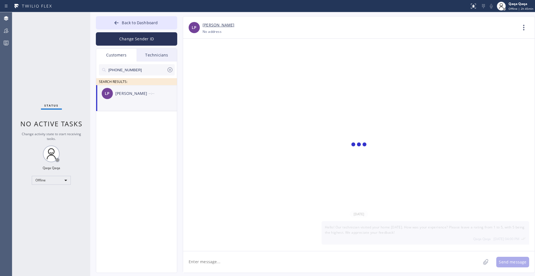
click at [124, 94] on div "[PERSON_NAME]" at bounding box center [131, 94] width 33 height 6
click at [234, 266] on textarea at bounding box center [332, 262] width 298 height 21
paste textarea "Hello! Our technician visited your home [DATE]. How was your experience? Please…"
type textarea "Hello! Our technician visited your home [DATE]. How was your experience? Please…"
click at [151, 71] on input "[PHONE_NUMBER]" at bounding box center [137, 69] width 59 height 11
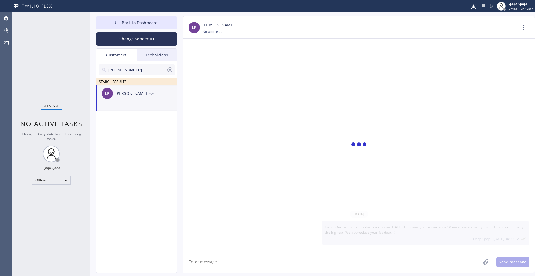
click at [170, 71] on icon at bounding box center [170, 70] width 7 height 7
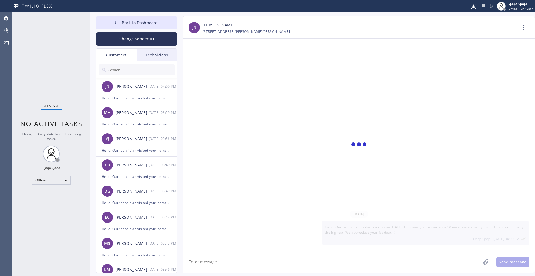
click at [128, 71] on input "text" at bounding box center [141, 69] width 67 height 11
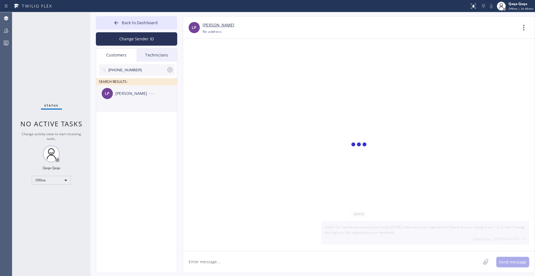
click at [131, 97] on div "LP [PERSON_NAME] --:--" at bounding box center [136, 93] width 81 height 17
click at [238, 260] on textarea at bounding box center [332, 262] width 298 height 21
click at [209, 263] on textarea at bounding box center [332, 262] width 298 height 21
paste textarea "Hello! Our technician visited your home [DATE]. How was your experience? Please…"
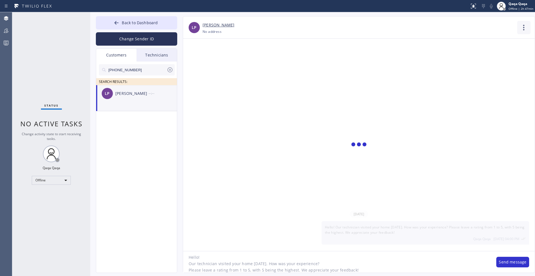
type textarea "Hello! Our technician visited your home [DATE]. How was your experience? Please…"
click at [525, 27] on icon at bounding box center [523, 27] width 13 height 13
click at [488, 41] on li "Contact Full Information" at bounding box center [490, 42] width 81 height 14
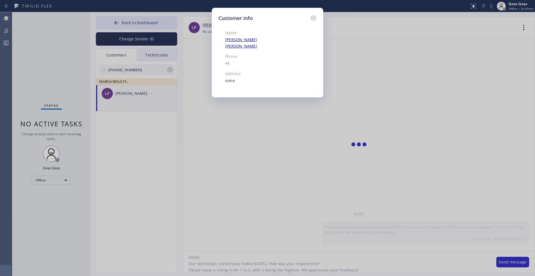
click at [314, 18] on icon at bounding box center [313, 18] width 7 height 7
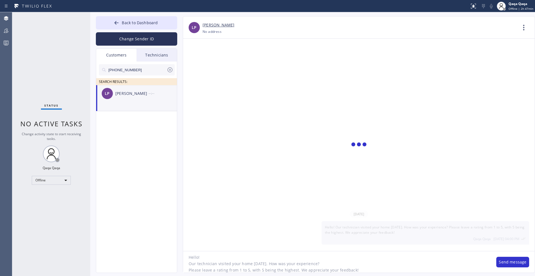
click at [396, 263] on textarea "Hello! Our technician visited your home [DATE]. How was your experience? Please…" at bounding box center [337, 262] width 308 height 21
click at [145, 68] on input "[PHONE_NUMBER]" at bounding box center [137, 69] width 59 height 11
paste input "540) 379-2471"
type input "[PHONE_NUMBER]"
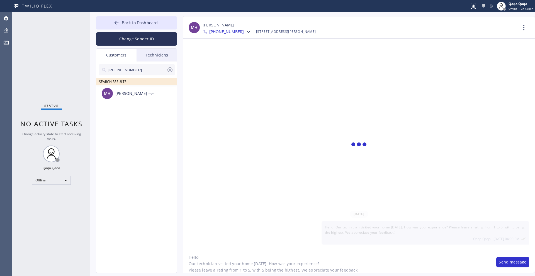
click at [275, 262] on textarea "Hello! Our technician visited your home [DATE]. How was your experience? Please…" at bounding box center [337, 262] width 308 height 21
click at [145, 95] on div "[PERSON_NAME]" at bounding box center [131, 94] width 33 height 6
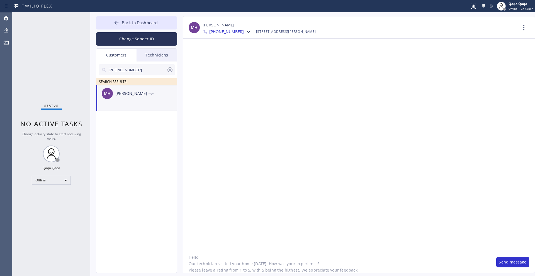
click at [293, 268] on textarea "Hello! Our technician visited your home [DATE]. How was your experience? Please…" at bounding box center [337, 262] width 308 height 21
click at [510, 258] on button "Send message" at bounding box center [512, 262] width 33 height 11
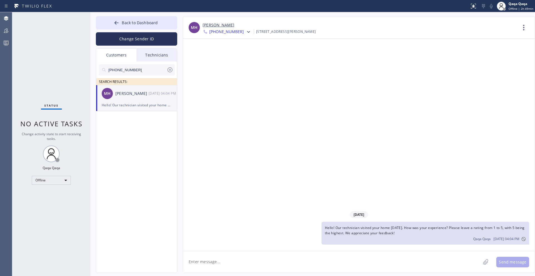
click at [121, 70] on input "[PHONE_NUMBER]" at bounding box center [137, 69] width 59 height 11
paste input "949) 338-1433"
type input "[PHONE_NUMBER]"
click at [140, 91] on div "[PERSON_NAME]" at bounding box center [131, 94] width 33 height 6
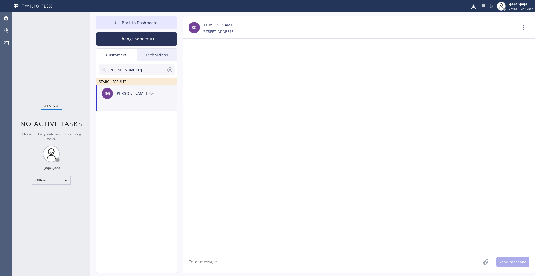
click at [213, 264] on textarea at bounding box center [332, 262] width 298 height 21
paste textarea "Hello! Our technician visited your home [DATE]. How was your experience? Please…"
type textarea "Hello! Our technician visited your home [DATE]. How was your experience? Please…"
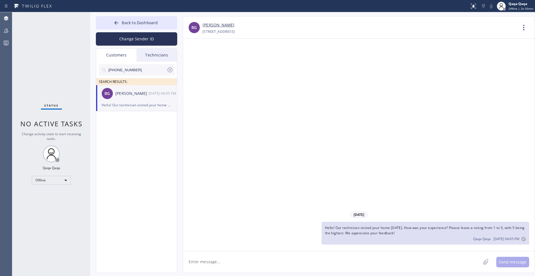
click at [140, 67] on input "[PHONE_NUMBER]" at bounding box center [137, 69] width 59 height 11
paste input "714) 715-9164"
type input "[PHONE_NUMBER]"
click at [132, 95] on div "[PERSON_NAME]" at bounding box center [131, 94] width 33 height 6
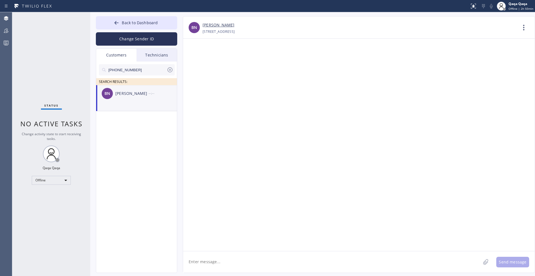
click at [217, 265] on textarea at bounding box center [332, 262] width 298 height 21
paste textarea "Hello! Our technician visited your home [DATE]. How was your experience? Please…"
type textarea "Hello! Our technician visited your home [DATE]. How was your experience? Please…"
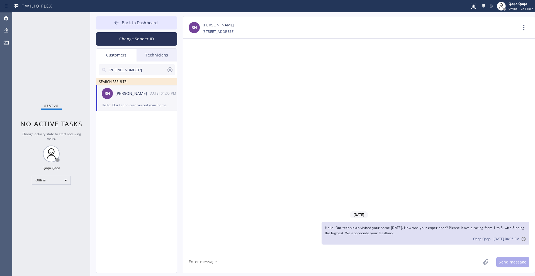
click at [138, 68] on input "[PHONE_NUMBER]" at bounding box center [137, 69] width 59 height 11
paste input "626) 710-3222"
type input "[PHONE_NUMBER]"
click at [123, 94] on div "[PERSON_NAME] Love" at bounding box center [131, 94] width 33 height 6
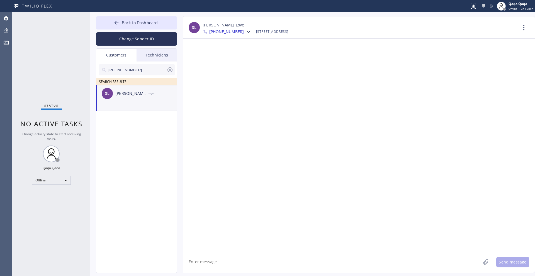
click at [274, 263] on textarea at bounding box center [332, 262] width 298 height 21
paste textarea "Hello! Our technician visited your home [DATE]. How was your experience? Please…"
type textarea "Hello! Our technician visited your home [DATE]. How was your experience? Please…"
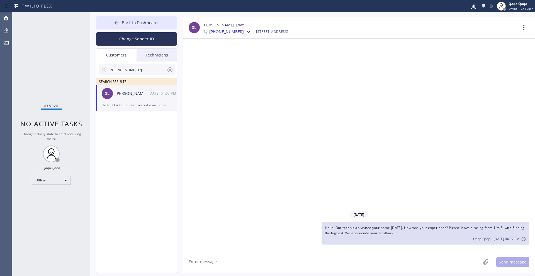
click at [144, 68] on input "[PHONE_NUMBER]" at bounding box center [137, 69] width 59 height 11
paste input "562) 293-699"
type input "[PHONE_NUMBER]"
click at [134, 97] on div "BB [PERSON_NAME] --:--" at bounding box center [136, 93] width 81 height 17
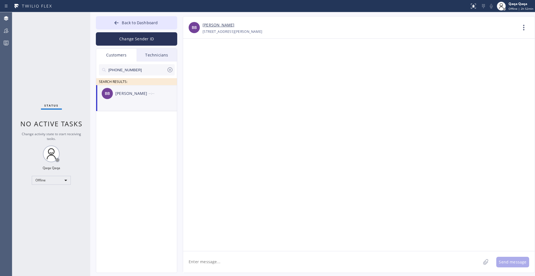
click at [199, 258] on textarea at bounding box center [332, 262] width 298 height 21
paste textarea "Hello! Our technician visited your home [DATE]. How was your experience? Please…"
type textarea "Hello! Our technician visited your home [DATE]. How was your experience? Please…"
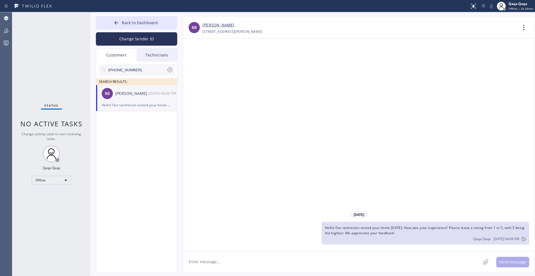
click at [128, 68] on input "[PHONE_NUMBER]" at bounding box center [137, 69] width 59 height 11
paste input "477-4974"
type input "[PHONE_NUMBER]"
click at [128, 92] on div "[US_STATE][PERSON_NAME]" at bounding box center [131, 94] width 33 height 6
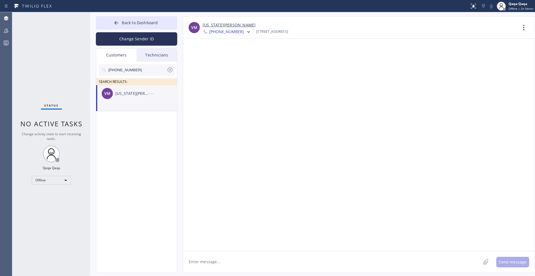
click at [231, 260] on textarea at bounding box center [332, 262] width 298 height 21
paste textarea "Hello! Our technician visited your home [DATE]. How was your experience? Please…"
type textarea "Hello! Our technician visited your home [DATE]. How was your experience? Please…"
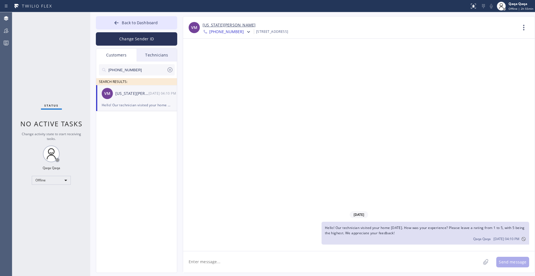
click at [144, 70] on input "[PHONE_NUMBER]" at bounding box center [137, 69] width 59 height 11
paste input "323) 770-1287"
type input "[PHONE_NUMBER]"
click at [125, 94] on div "[PERSON_NAME]" at bounding box center [131, 94] width 33 height 6
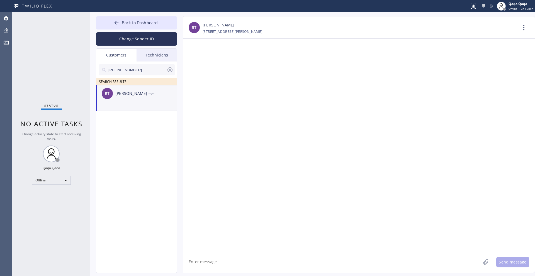
click at [125, 94] on div "[PERSON_NAME]" at bounding box center [131, 94] width 33 height 6
click at [190, 267] on textarea at bounding box center [332, 262] width 298 height 21
paste textarea "Hello! Our technician visited your home [DATE]. How was your experience? Please…"
type textarea "Hello! Our technician visited your home [DATE]. How was your experience? Please…"
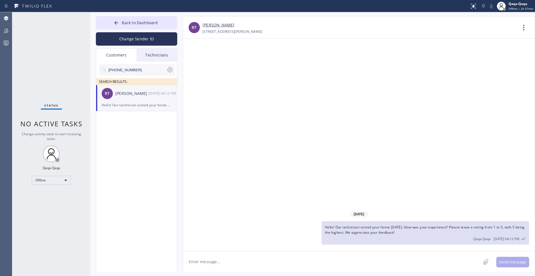
click at [143, 71] on input "[PHONE_NUMBER]" at bounding box center [137, 69] width 59 height 11
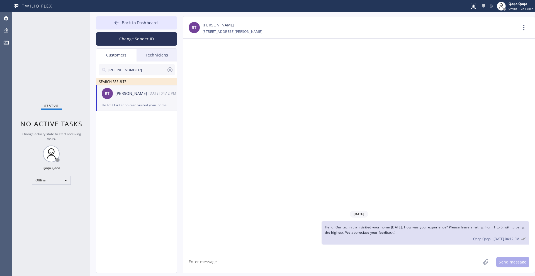
click at [143, 71] on input "[PHONE_NUMBER]" at bounding box center [137, 69] width 59 height 11
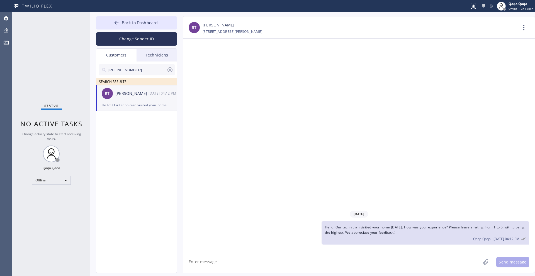
click at [143, 71] on input "[PHONE_NUMBER]" at bounding box center [137, 69] width 59 height 11
paste input "562) 665-9756"
type input "[PHONE_NUMBER]"
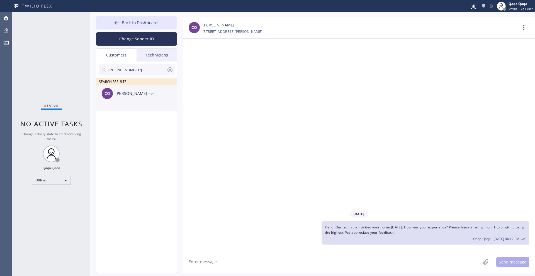
click at [128, 97] on div "CO [PERSON_NAME] --:--" at bounding box center [136, 93] width 81 height 17
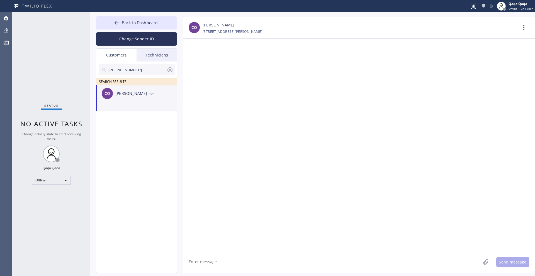
click at [253, 260] on textarea at bounding box center [332, 262] width 298 height 21
paste textarea "Hello! Our technician visited your home [DATE]. How was your experience? Please…"
type textarea "Hello! Our technician visited your home [DATE]. How was your experience? Please…"
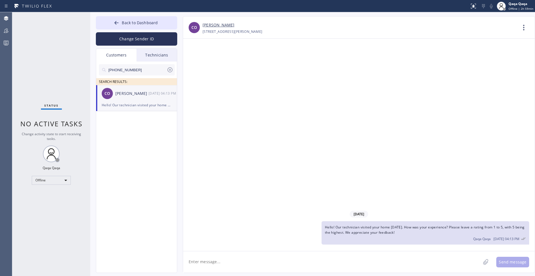
click at [130, 72] on input "[PHONE_NUMBER]" at bounding box center [137, 69] width 59 height 11
paste input "602) 790-6270"
type input "[PHONE_NUMBER]"
click at [123, 93] on div "[PERSON_NAME]" at bounding box center [131, 94] width 33 height 6
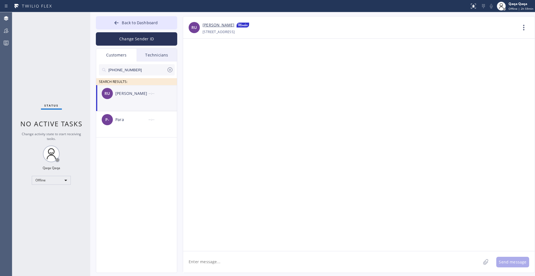
click at [205, 265] on textarea at bounding box center [332, 262] width 298 height 21
paste textarea "Hello! Our technician visited your home [DATE]. How was your experience? Please…"
type textarea "Hello! Our technician visited your home [DATE]. How was your experience? Please…"
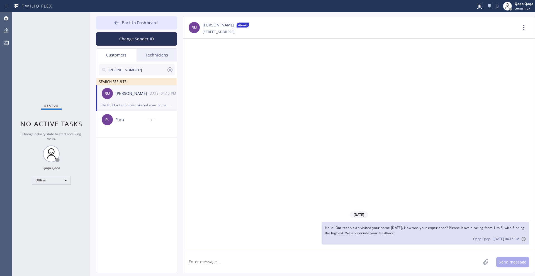
click at [131, 69] on input "[PHONE_NUMBER]" at bounding box center [137, 69] width 59 height 11
paste input "480) 861-2929"
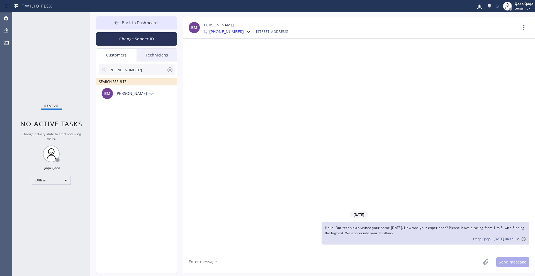
type input "[PHONE_NUMBER]"
click at [123, 93] on div "[PERSON_NAME]" at bounding box center [131, 94] width 33 height 6
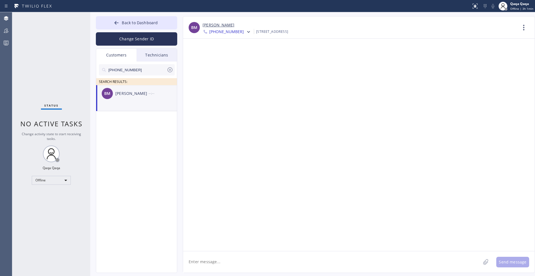
click at [128, 93] on div "[PERSON_NAME]" at bounding box center [131, 94] width 33 height 6
click at [207, 267] on textarea at bounding box center [332, 262] width 298 height 21
paste textarea "Hello! Our technician visited your home [DATE]. How was your experience? Please…"
type textarea "Hello! Our technician visited your home [DATE]. How was your experience? Please…"
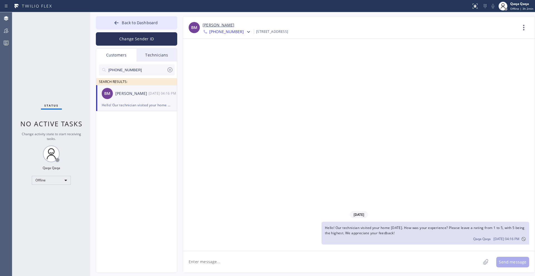
click at [130, 69] on input "[PHONE_NUMBER]" at bounding box center [137, 69] width 59 height 11
paste input "757) 513-3393"
type input "[PHONE_NUMBER]"
click at [136, 93] on div "[PERSON_NAME]" at bounding box center [131, 94] width 33 height 6
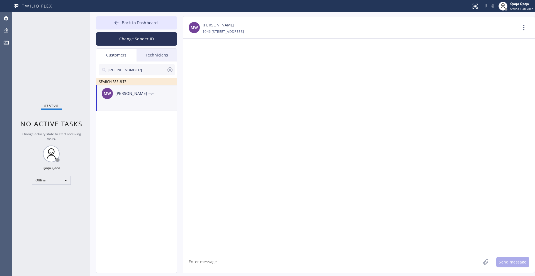
click at [199, 264] on textarea at bounding box center [332, 262] width 298 height 21
paste textarea "Hello! Our technician visited your home [DATE]. How was your experience? Please…"
type textarea "Hello! Our technician visited your home [DATE]. How was your experience? Please…"
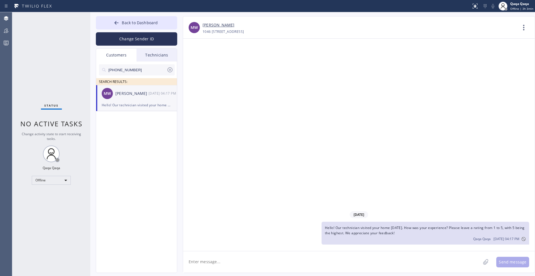
click at [135, 70] on input "[PHONE_NUMBER]" at bounding box center [137, 69] width 59 height 11
paste input "text"
paste input "602) 791-5918"
type input "[PHONE_NUMBER]"
click at [122, 92] on div "[PERSON_NAME]" at bounding box center [131, 94] width 33 height 6
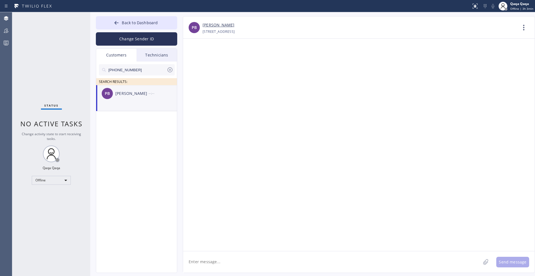
click at [207, 261] on textarea at bounding box center [332, 262] width 298 height 21
paste textarea "Hello! Our technician visited your home [DATE]. How was your experience? Please…"
type textarea "Hello! Our technician visited your home [DATE]. How was your experience? Please…"
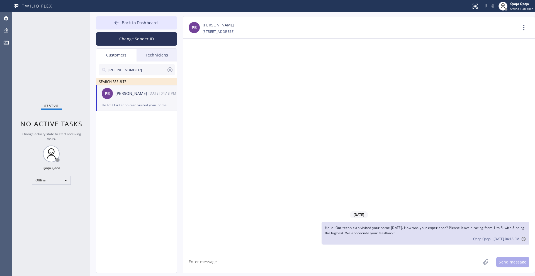
click at [140, 68] on input "[PHONE_NUMBER]" at bounding box center [137, 69] width 59 height 11
paste input "305) 619-9450"
type input "[PHONE_NUMBER]"
click at [121, 96] on div "Jazz [PERSON_NAME]" at bounding box center [131, 94] width 33 height 6
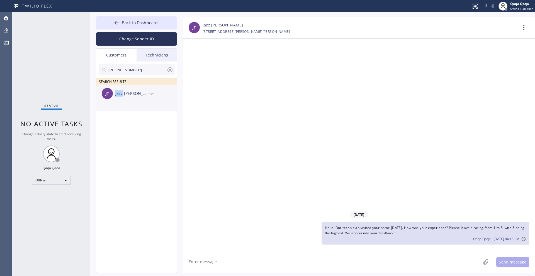
click at [121, 96] on div "Jazz [PERSON_NAME]" at bounding box center [131, 94] width 33 height 6
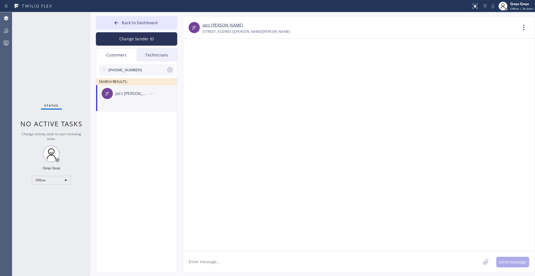
click at [214, 265] on textarea at bounding box center [332, 262] width 298 height 21
paste textarea "Hello! Our technician visited your home [DATE]. How was your experience? Please…"
type textarea "Hello! Our technician visited your home [DATE]. How was your experience? Please…"
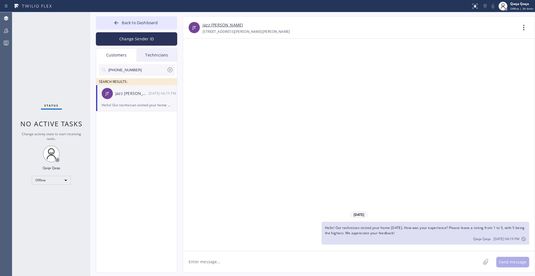
click at [140, 69] on input "[PHONE_NUMBER]" at bounding box center [137, 69] width 59 height 11
paste input "925) 997-2353"
type input "[PHONE_NUMBER]"
click at [121, 95] on div "[PERSON_NAME]" at bounding box center [131, 94] width 33 height 6
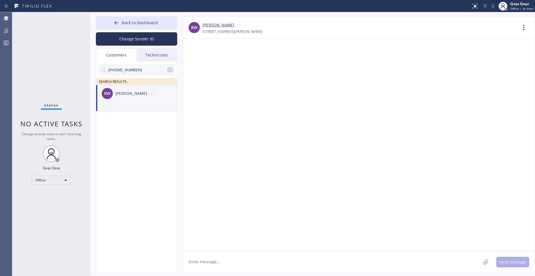
click at [293, 259] on textarea at bounding box center [332, 262] width 298 height 21
paste textarea "Hello! Our technician visited your home [DATE]. How was your experience? Please…"
type textarea "Hello! Our technician visited your home [DATE]. How was your experience? Please…"
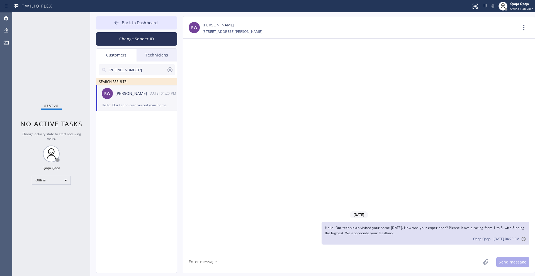
click at [151, 69] on input "[PHONE_NUMBER]" at bounding box center [137, 69] width 59 height 11
paste input "310) 795-9222"
type input "[PHONE_NUMBER]"
click at [206, 264] on textarea at bounding box center [332, 262] width 298 height 21
click at [132, 89] on div "RK [PERSON_NAME] --:--" at bounding box center [136, 93] width 81 height 17
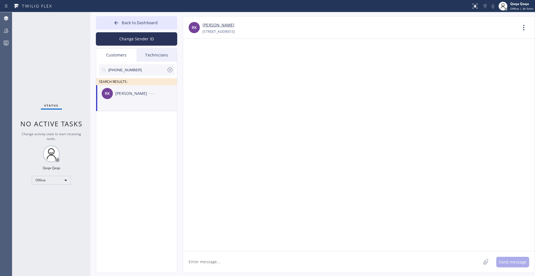
click at [207, 256] on textarea at bounding box center [332, 262] width 298 height 21
paste textarea "Hello! Our technician visited your home [DATE]. How was your experience? Please…"
type textarea "Hello! Our technician visited your home [DATE]. How was your experience? Please…"
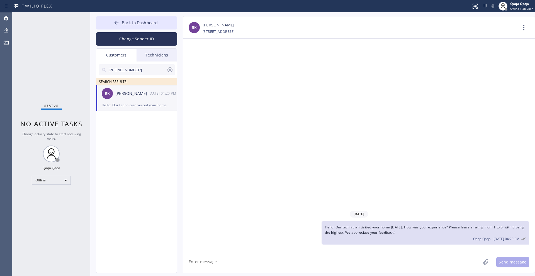
click at [144, 69] on input "[PHONE_NUMBER]" at bounding box center [137, 69] width 59 height 11
paste input "858) 551-8988"
type input "[PHONE_NUMBER]"
click at [122, 94] on div "[PERSON_NAME]" at bounding box center [131, 94] width 33 height 6
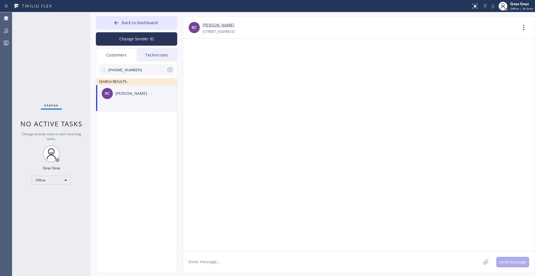
click at [204, 259] on textarea at bounding box center [332, 262] width 298 height 21
paste textarea "Hello! Our technician visited your home [DATE]. How was your experience? Please…"
type textarea "Hello! Our technician visited your home [DATE]. How was your experience? Please…"
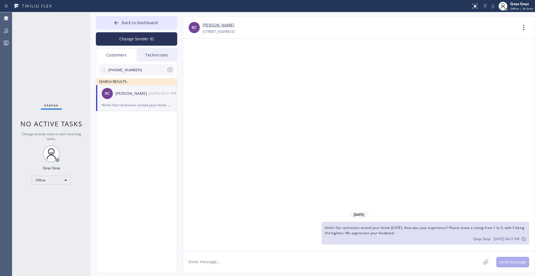
click at [138, 72] on input "[PHONE_NUMBER]" at bounding box center [137, 69] width 59 height 11
paste input "951) 375-7994"
type input "[PHONE_NUMBER]"
click at [124, 89] on div "CG [PERSON_NAME] --:--" at bounding box center [136, 93] width 81 height 17
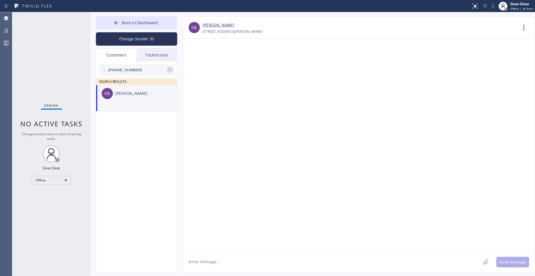
click at [224, 276] on div "Back to Dashboard Change Sender ID Customers Technicians [PHONE_NUMBER] SEARCH …" at bounding box center [312, 144] width 445 height 264
click at [224, 268] on textarea at bounding box center [332, 262] width 298 height 21
paste textarea "Hello! Our technician visited your home [DATE]. How was your experience? Please…"
type textarea "Hello! Our technician visited your home [DATE]. How was your experience? Please…"
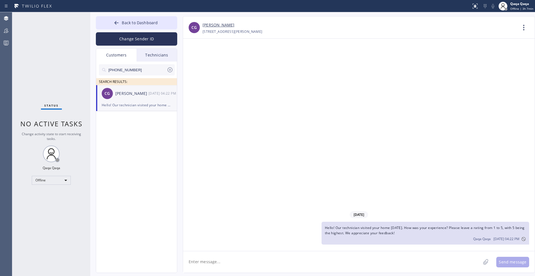
click at [127, 70] on input "[PHONE_NUMBER]" at bounding box center [137, 69] width 59 height 11
paste input "858) 699-3540"
type input "[PHONE_NUMBER]"
click at [219, 258] on textarea at bounding box center [332, 262] width 298 height 21
paste textarea "Hello! Our technician visited your home [DATE]. How was your experience? Please…"
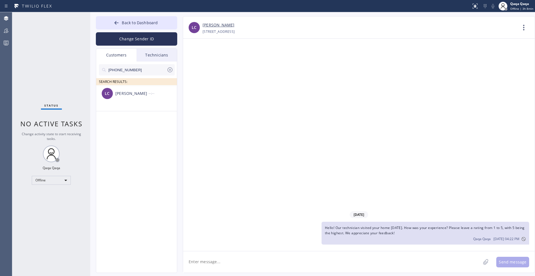
type textarea "Hello! Our technician visited your home [DATE]. How was your experience? Please…"
click at [130, 99] on div "[PERSON_NAME] --:--" at bounding box center [136, 93] width 81 height 17
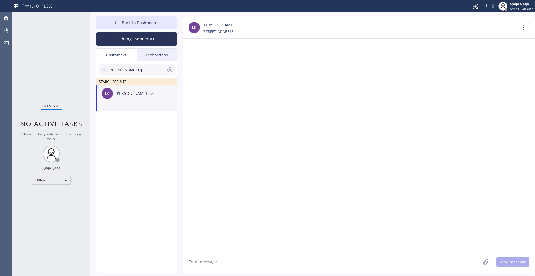
click at [214, 265] on textarea at bounding box center [332, 262] width 298 height 21
paste textarea "Hello! Our technician visited your home [DATE]. How was your experience? Please…"
type textarea "Hello! Our technician visited your home [DATE]. How was your experience? Please…"
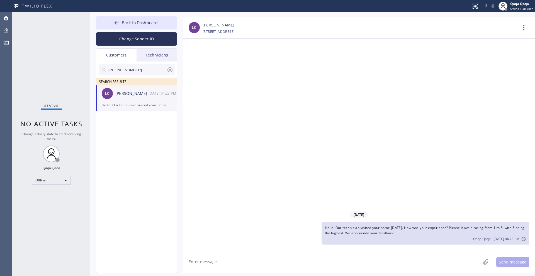
click at [129, 71] on input "[PHONE_NUMBER]" at bounding box center [137, 69] width 59 height 11
paste input "602) 721-3705"
type input "[PHONE_NUMBER]"
click at [124, 96] on div "[PERSON_NAME]" at bounding box center [131, 94] width 33 height 6
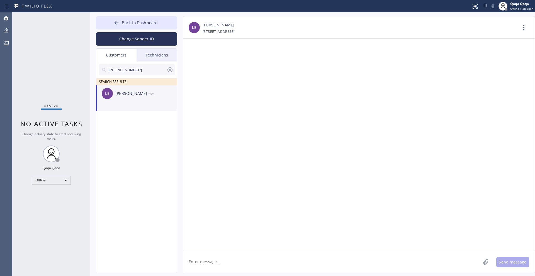
click at [206, 263] on textarea at bounding box center [332, 262] width 298 height 21
paste textarea "Hello! Our technician visited your home [DATE]. How was your experience? Please…"
type textarea "Hello! Our technician visited your home [DATE]. How was your experience? Please…"
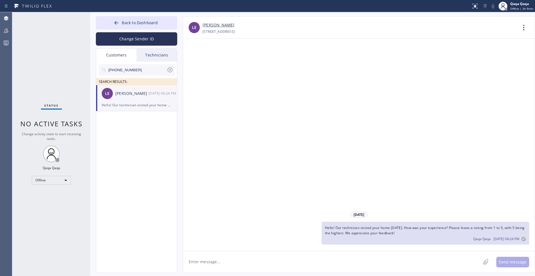
click at [137, 70] on input "[PHONE_NUMBER]" at bounding box center [137, 69] width 59 height 11
paste input "50) 799-7597"
type input "[PHONE_NUMBER]"
click at [129, 92] on div "[PERSON_NAME]" at bounding box center [131, 94] width 33 height 6
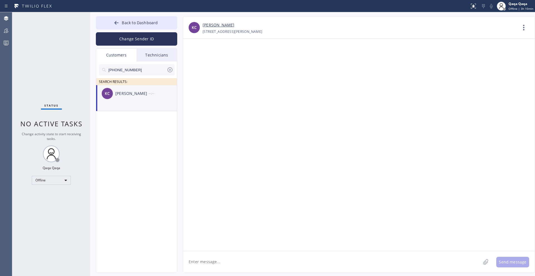
click at [156, 93] on div "--:--" at bounding box center [163, 93] width 29 height 6
click at [210, 259] on textarea at bounding box center [332, 262] width 298 height 21
paste textarea "Hello! Our technician visited your home [DATE]. How was your experience? Please…"
type textarea "Hello! Our technician visited your home [DATE]. How was your experience? Please…"
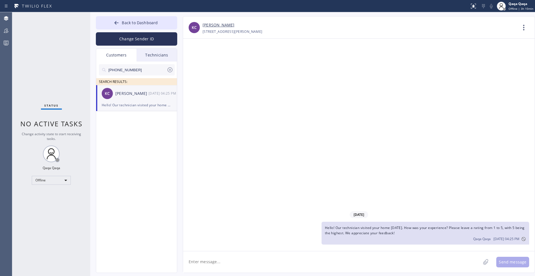
click at [148, 70] on input "[PHONE_NUMBER]" at bounding box center [137, 69] width 59 height 11
paste input "405) 315-4431"
type input "[PHONE_NUMBER]"
click at [132, 93] on div "[PERSON_NAME]" at bounding box center [131, 94] width 33 height 6
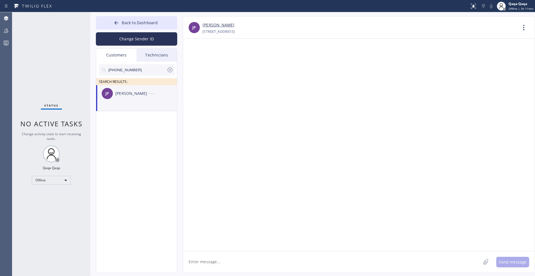
click at [196, 256] on textarea at bounding box center [332, 262] width 298 height 21
paste textarea "Hello! Our technician visited your home [DATE]. How was your experience? Please…"
type textarea "Hello! Our technician visited your home [DATE]. How was your experience? Please…"
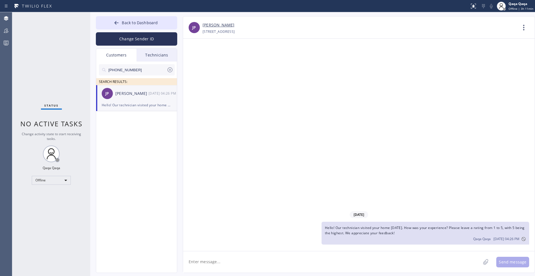
click at [137, 69] on input "[PHONE_NUMBER]" at bounding box center [137, 69] width 59 height 11
paste input "253) 740-8272"
type input "[PHONE_NUMBER]"
click at [139, 94] on div "[PERSON_NAME]" at bounding box center [131, 94] width 33 height 6
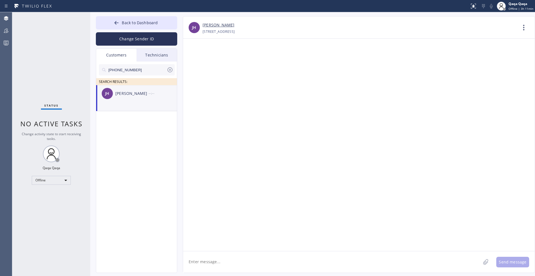
click at [202, 268] on textarea at bounding box center [332, 262] width 298 height 21
paste textarea "Hello! Our technician visited your home [DATE]. How was your experience? Please…"
type textarea "Hello! Our technician visited your home [DATE]. How was your experience? Please…"
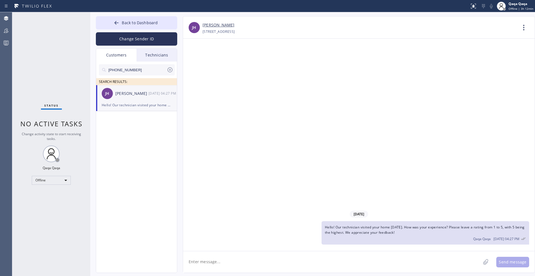
click at [131, 70] on input "[PHONE_NUMBER]" at bounding box center [137, 69] width 59 height 11
paste input "06) 328-799"
type input "[PHONE_NUMBER]"
click at [118, 96] on div "[PERSON_NAME]" at bounding box center [131, 94] width 33 height 6
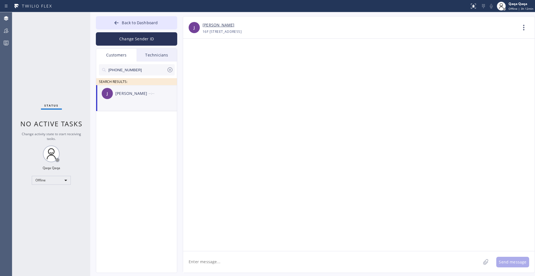
click at [238, 266] on textarea at bounding box center [332, 262] width 298 height 21
paste textarea "Hello! Our technician visited your home [DATE]. How was your experience? Please…"
type textarea "Hello! Our technician visited your home [DATE]. How was your experience? Please…"
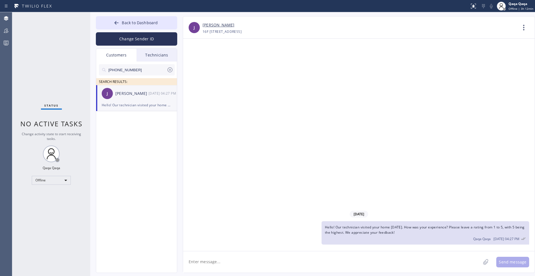
click at [137, 69] on input "[PHONE_NUMBER]" at bounding box center [137, 69] width 59 height 11
paste input "758-787"
type input "[PHONE_NUMBER]"
click at [144, 95] on div "[PERSON_NAME]" at bounding box center [131, 94] width 33 height 6
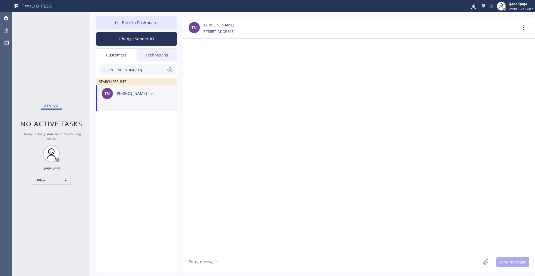
click at [197, 259] on textarea at bounding box center [332, 262] width 298 height 21
paste textarea "Hello! Our technician visited your home [DATE]. How was your experience? Please…"
type textarea "Hello! Our technician visited your home [DATE]. How was your experience? Please…"
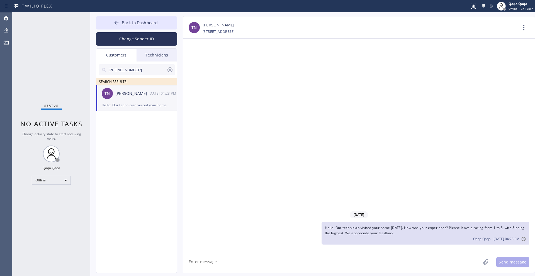
click at [127, 73] on input "[PHONE_NUMBER]" at bounding box center [137, 69] width 59 height 11
paste input "472-4475"
type input "[PHONE_NUMBER]"
click at [123, 96] on div "[PERSON_NAME]" at bounding box center [131, 94] width 33 height 6
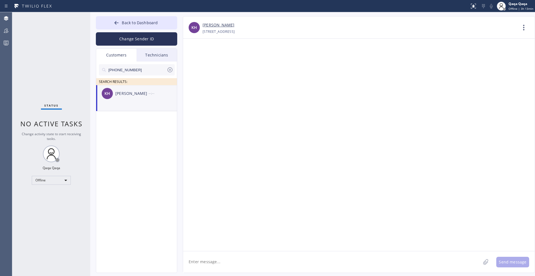
click at [196, 260] on textarea at bounding box center [332, 262] width 298 height 21
paste textarea "Hello! Our technician visited your home [DATE]. How was your experience? Please…"
type textarea "Hello! Our technician visited your home [DATE]. How was your experience? Please…"
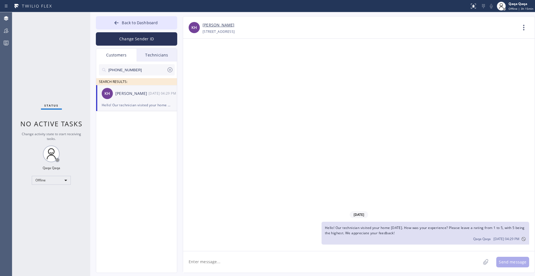
click at [137, 69] on input "[PHONE_NUMBER]" at bounding box center [137, 69] width 59 height 11
paste input "303) 520-8330"
type input "[PHONE_NUMBER]"
click at [130, 98] on div "GT [PERSON_NAME] --:--" at bounding box center [136, 93] width 81 height 17
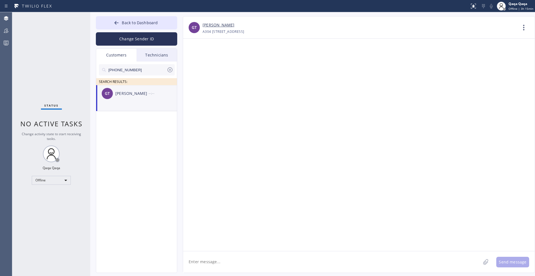
click at [202, 257] on textarea at bounding box center [332, 262] width 298 height 21
paste textarea "Hello! Our technician visited your home [DATE]. How was your experience? Please…"
type textarea "Hello! Our technician visited your home [DATE]. How was your experience? Please…"
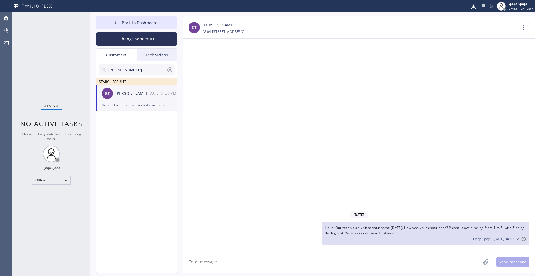
click at [142, 73] on input "[PHONE_NUMBER]" at bounding box center [137, 69] width 59 height 11
paste input "425) 281-111"
type input "[PHONE_NUMBER]"
click at [135, 95] on div "[PERSON_NAME]" at bounding box center [131, 94] width 33 height 6
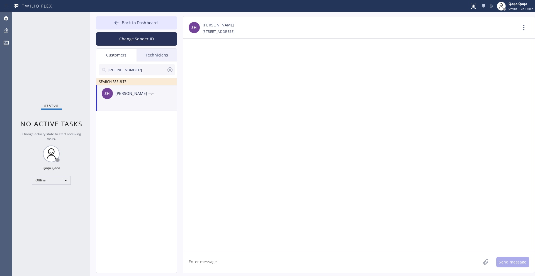
click at [205, 264] on textarea at bounding box center [332, 262] width 298 height 21
paste textarea "Hello! Our technician visited your home [DATE]. How was your experience? Please…"
type textarea "Hello! Our technician visited your home [DATE]. How was your experience? Please…"
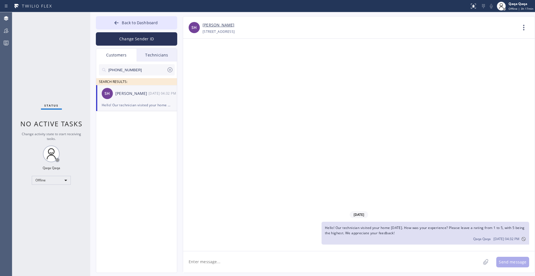
click at [133, 71] on input "[PHONE_NUMBER]" at bounding box center [137, 69] width 59 height 11
paste input "337-1047"
type input "[PHONE_NUMBER]"
click at [116, 94] on div "[PERSON_NAME]" at bounding box center [131, 94] width 33 height 6
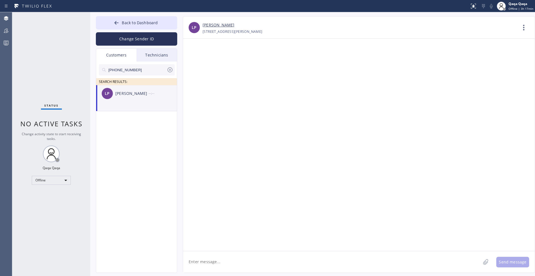
click at [214, 257] on textarea at bounding box center [332, 262] width 298 height 21
paste textarea "Hello! Our technician visited your home [DATE]. How was your experience? Please…"
type textarea "Hello! Our technician visited your home [DATE]. How was your experience? Please…"
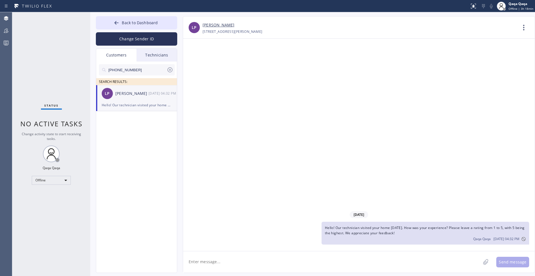
click at [139, 71] on input "[PHONE_NUMBER]" at bounding box center [137, 69] width 59 height 11
paste input "206) 246-6106"
type input "[PHONE_NUMBER]"
click at [145, 92] on div "[PERSON_NAME]" at bounding box center [131, 94] width 33 height 6
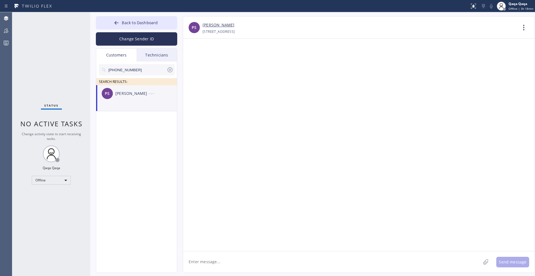
click at [217, 263] on textarea at bounding box center [332, 262] width 298 height 21
paste textarea "Hello! Our technician visited your home [DATE]. How was your experience? Please…"
type textarea "Hello! Our technician visited your home [DATE]. How was your experience? Please…"
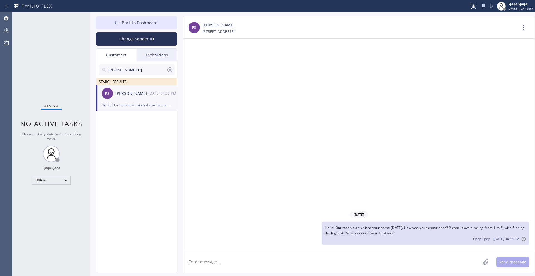
click at [135, 72] on input "[PHONE_NUMBER]" at bounding box center [137, 69] width 59 height 11
paste input "478) 827-8218"
type input "[PHONE_NUMBER]"
click at [146, 93] on div "[PERSON_NAME]" at bounding box center [131, 94] width 33 height 6
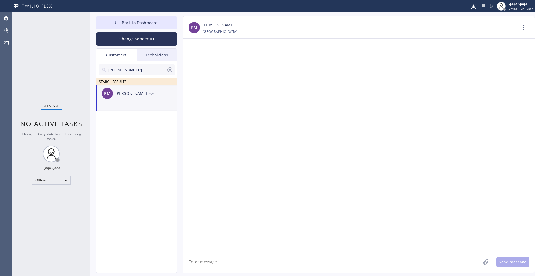
click at [219, 261] on textarea at bounding box center [332, 262] width 298 height 21
paste textarea "Hello! Our technician visited your home [DATE]. How was your experience? Please…"
type textarea "Hello! Our technician visited your home [DATE]. How was your experience? Please…"
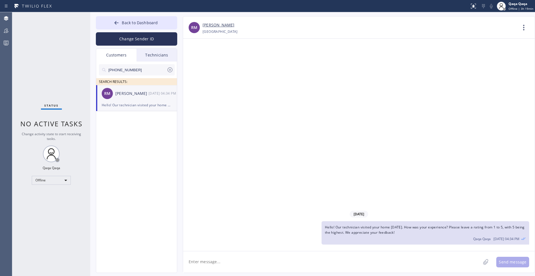
click at [135, 70] on input "[PHONE_NUMBER]" at bounding box center [137, 69] width 59 height 11
paste input "206) 246-6106"
click at [127, 96] on div "[PERSON_NAME]" at bounding box center [131, 94] width 33 height 6
click at [131, 105] on div "Hello! Our technician visited your home [DATE]. How was your experience? Please…" at bounding box center [137, 105] width 70 height 6
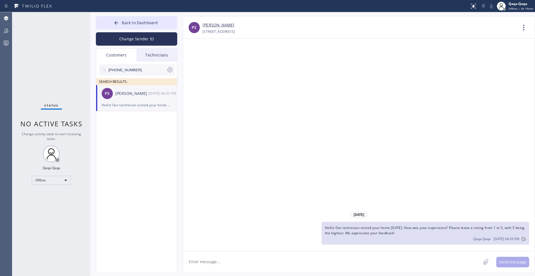
click at [130, 105] on div "Hello! Our technician visited your home [DATE]. How was your experience? Please…" at bounding box center [137, 105] width 70 height 6
click at [134, 71] on input "[PHONE_NUMBER]" at bounding box center [137, 69] width 59 height 11
paste input "650) 255-9899"
click at [138, 68] on input "[PHONE_NUMBER]" at bounding box center [137, 69] width 59 height 11
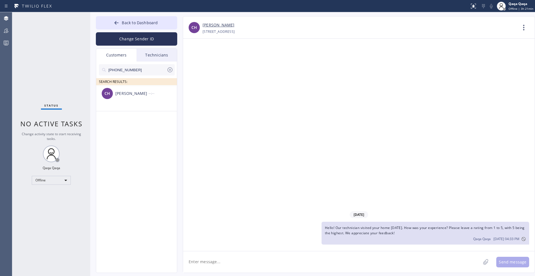
paste input "17) 230-3090"
type input "[PHONE_NUMBER]"
click at [130, 95] on div "[PERSON_NAME]" at bounding box center [131, 94] width 33 height 6
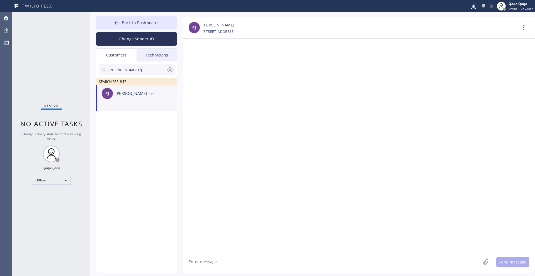
click at [248, 256] on textarea at bounding box center [332, 262] width 298 height 21
paste textarea "Hello! Our technician visited your home [DATE]. How was your experience? Please…"
type textarea "Hello! Our technician visited your home [DATE]. How was your experience? Please…"
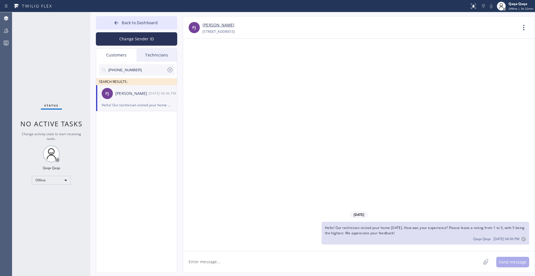
click at [143, 67] on input "[PHONE_NUMBER]" at bounding box center [137, 69] width 59 height 11
paste input "818) 795-1463"
type input "[PHONE_NUMBER]"
click at [129, 98] on div "[PERSON_NAME] --:--" at bounding box center [136, 93] width 81 height 17
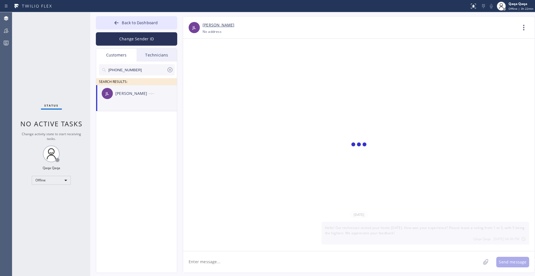
click at [253, 257] on textarea at bounding box center [332, 262] width 298 height 21
paste textarea "Hello! Our technician visited your home [DATE]. How was your experience? Please…"
type textarea "Hello! Our technician visited your home [DATE]. How was your experience? Please…"
click at [145, 100] on div "[PERSON_NAME] --:--" at bounding box center [136, 93] width 81 height 17
click at [127, 69] on input "[PHONE_NUMBER]" at bounding box center [137, 69] width 59 height 11
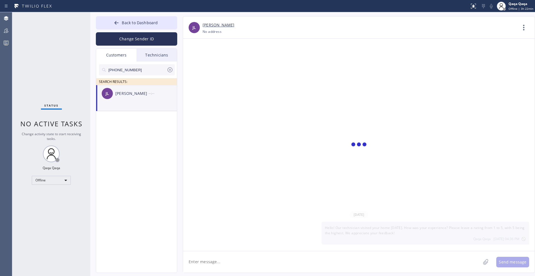
click at [127, 69] on input "[PHONE_NUMBER]" at bounding box center [137, 69] width 59 height 11
paste input "650) 867-6629"
click at [131, 67] on input "[PHONE_NUMBER]" at bounding box center [137, 69] width 59 height 11
paste input "917) 862-0705"
type input "[PHONE_NUMBER]"
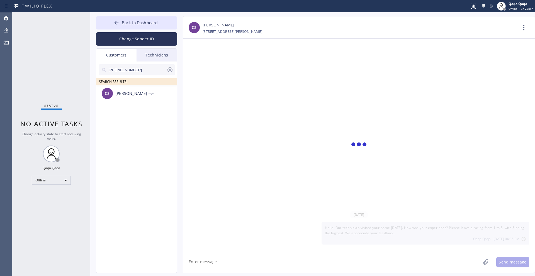
click at [228, 261] on textarea at bounding box center [332, 262] width 298 height 21
paste textarea "[PHONE_NUMBER]"
click at [136, 96] on div "[PERSON_NAME]" at bounding box center [131, 94] width 33 height 6
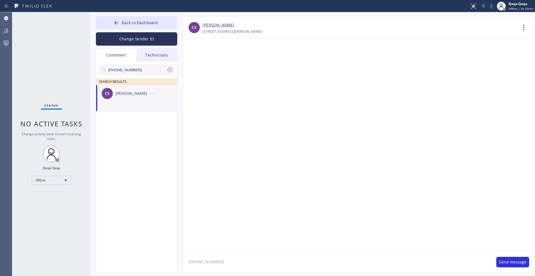
click at [236, 264] on textarea "[PHONE_NUMBER]" at bounding box center [337, 262] width 308 height 21
paste textarea "Hello! Our technician visited your home [DATE]. How was your experience? Please…"
type textarea "Hello! Our technician visited your home [DATE]. How was your experience? Please…"
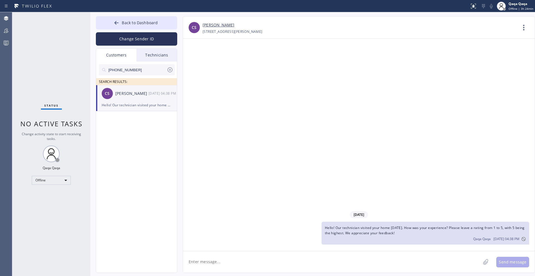
click at [141, 69] on input "[PHONE_NUMBER]" at bounding box center [137, 69] width 59 height 11
paste input "510) 390-0111"
type input "[PHONE_NUMBER]"
click at [215, 261] on textarea at bounding box center [332, 262] width 298 height 21
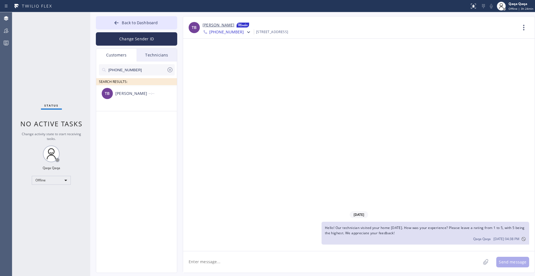
paste textarea "Hello! Our technician visited your home [DATE]. How was your experience? Please…"
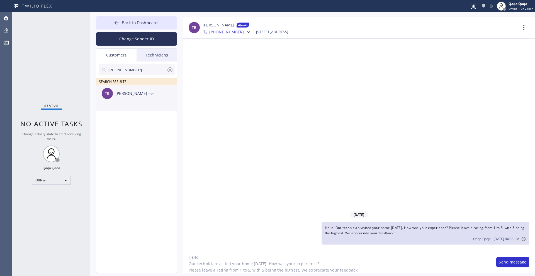
type textarea "Hello! Our technician visited your home [DATE]. How was your experience? Please…"
click at [125, 98] on div "TB [PERSON_NAME] --:--" at bounding box center [136, 93] width 81 height 17
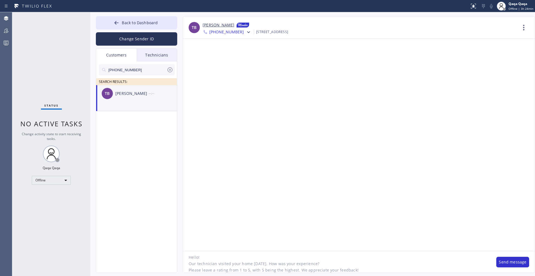
click at [350, 267] on textarea "Hello! Our technician visited your home [DATE]. How was your experience? Please…" at bounding box center [337, 262] width 308 height 21
click at [516, 261] on button "Send message" at bounding box center [512, 262] width 33 height 11
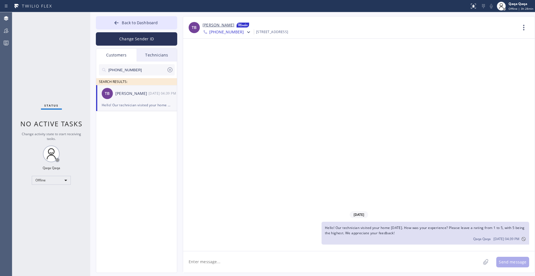
click at [125, 71] on input "[PHONE_NUMBER]" at bounding box center [137, 69] width 59 height 11
paste input "415) 673-172"
type input "[PHONE_NUMBER]"
click at [123, 93] on div "[PERSON_NAME]" at bounding box center [131, 94] width 33 height 6
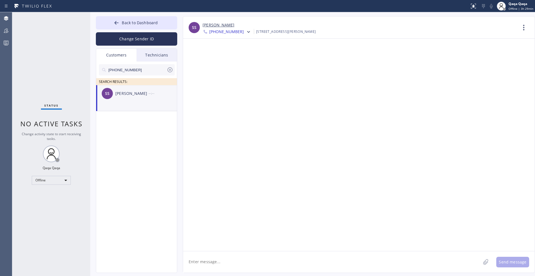
click at [214, 259] on textarea at bounding box center [332, 262] width 298 height 21
paste textarea "Hello! Our technician visited your home [DATE]. How was your experience? Please…"
type textarea "Hello! Our technician visited your home [DATE]. How was your experience? Please…"
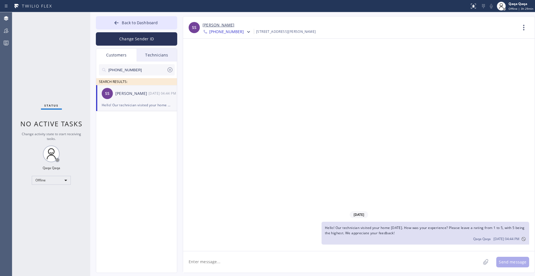
click at [134, 71] on input "[PHONE_NUMBER]" at bounding box center [137, 69] width 59 height 11
paste input "510) 543-5503"
type input "[PHONE_NUMBER]"
click at [151, 99] on div "SC [PERSON_NAME] --:--" at bounding box center [136, 93] width 81 height 17
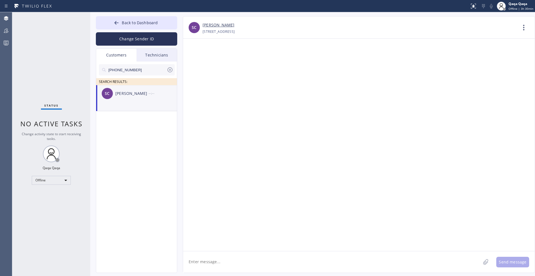
click at [223, 262] on textarea at bounding box center [332, 262] width 298 height 21
paste textarea "Hello! Our technician visited your home [DATE]. How was your experience? Please…"
type textarea "Hello! Our technician visited your home [DATE]. How was your experience? Please…"
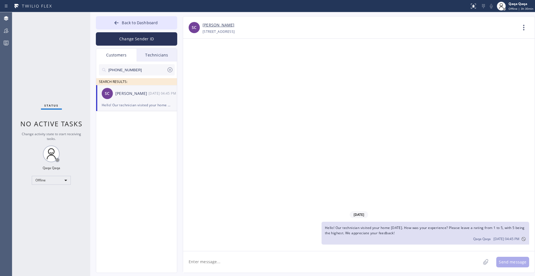
click at [126, 71] on input "[PHONE_NUMBER]" at bounding box center [137, 69] width 59 height 11
paste input "735-4000"
type input "[PHONE_NUMBER]"
click at [208, 259] on textarea at bounding box center [332, 262] width 298 height 21
click at [134, 95] on div "[PERSON_NAME]" at bounding box center [131, 94] width 33 height 6
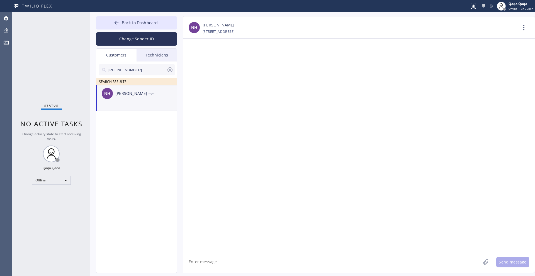
click at [203, 262] on textarea at bounding box center [332, 262] width 298 height 21
paste textarea "Hello! Our technician visited your home [DATE]. How was your experience? Please…"
type textarea "Hello! Our technician visited your home [DATE]. How was your experience? Please…"
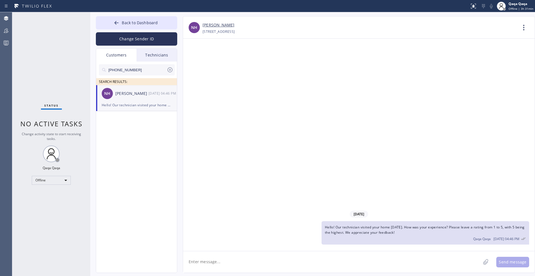
click at [132, 68] on input "[PHONE_NUMBER]" at bounding box center [137, 69] width 59 height 11
paste input "415) 310-7319"
type input "[PHONE_NUMBER]"
click at [225, 264] on textarea at bounding box center [332, 262] width 298 height 21
click at [131, 93] on div "[PERSON_NAME]" at bounding box center [131, 94] width 33 height 6
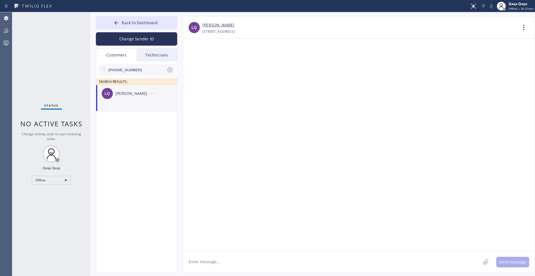
click at [207, 263] on textarea at bounding box center [332, 262] width 298 height 21
paste textarea "Hello! Our technician visited your home [DATE]. How was your experience? Please…"
type textarea "Hello! Our technician visited your home [DATE]. How was your experience? Please…"
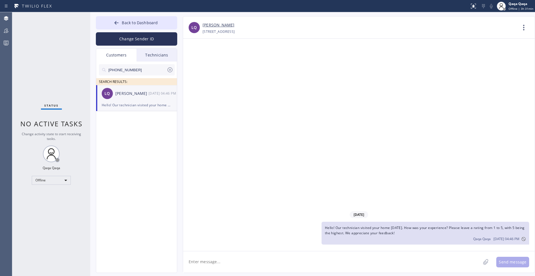
click at [126, 72] on input "[PHONE_NUMBER]" at bounding box center [137, 69] width 59 height 11
paste input "702) 588-2187"
type input "[PHONE_NUMBER]"
click at [133, 93] on div "[PERSON_NAME]" at bounding box center [131, 94] width 33 height 6
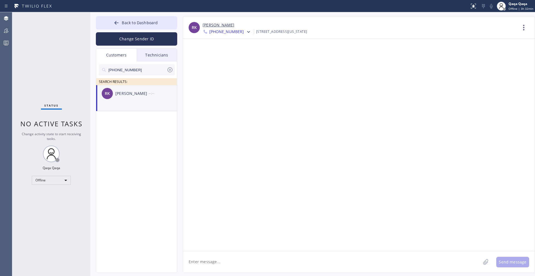
click at [212, 265] on textarea at bounding box center [332, 262] width 298 height 21
paste textarea "Hello! Our technician visited your home [DATE]. How was your experience? Please…"
type textarea "Hello! Our technician visited your home [DATE]. How was your experience? Please…"
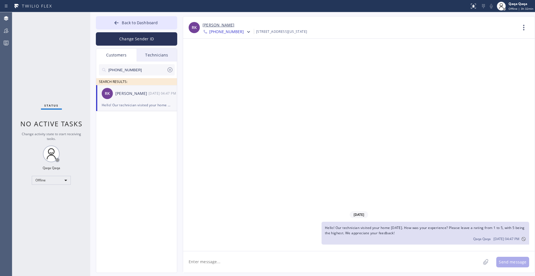
click at [138, 69] on input "[PHONE_NUMBER]" at bounding box center [137, 69] width 59 height 11
paste input "3) 981-9432"
type input "[PHONE_NUMBER]"
click at [137, 97] on div "MA [PERSON_NAME] --:--" at bounding box center [136, 93] width 81 height 17
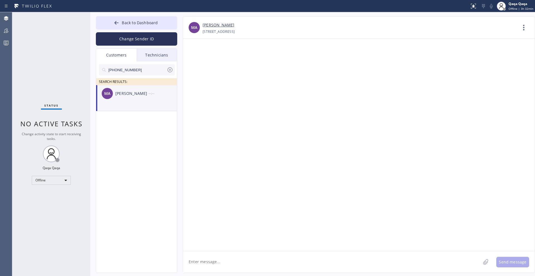
click at [205, 257] on textarea at bounding box center [332, 262] width 298 height 21
paste textarea "Hello! Our technician visited your home [DATE]. How was your experience? Please…"
type textarea "Hello! Our technician visited your home [DATE]. How was your experience? Please…"
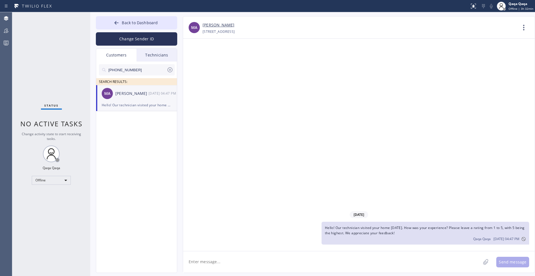
click at [131, 70] on input "[PHONE_NUMBER]" at bounding box center [137, 69] width 59 height 11
paste input "954) 914-0616"
type input "[PHONE_NUMBER]"
click at [140, 96] on div "[PERSON_NAME]" at bounding box center [131, 94] width 33 height 6
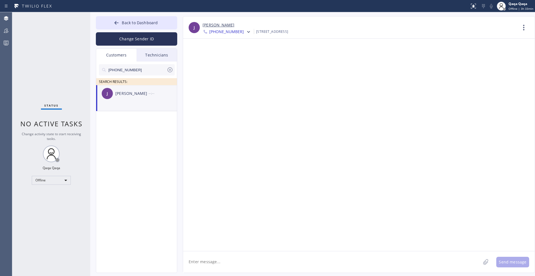
click at [218, 263] on textarea at bounding box center [332, 262] width 298 height 21
paste textarea "Hello! Our technician visited your home [DATE]. How was your experience? Please…"
type textarea "Hello! Our technician visited your home [DATE]. How was your experience? Please…"
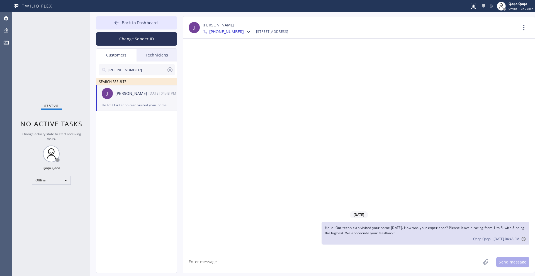
click at [119, 70] on input "[PHONE_NUMBER]" at bounding box center [137, 69] width 59 height 11
paste input "303) 907-9054"
type input "[PHONE_NUMBER]"
click at [132, 93] on div "[PERSON_NAME]" at bounding box center [131, 94] width 33 height 6
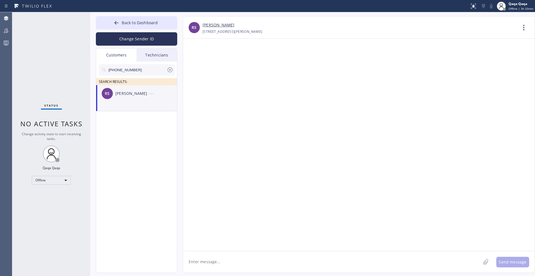
click at [215, 263] on textarea at bounding box center [332, 262] width 298 height 21
paste textarea "Notes"
type textarea "Notes"
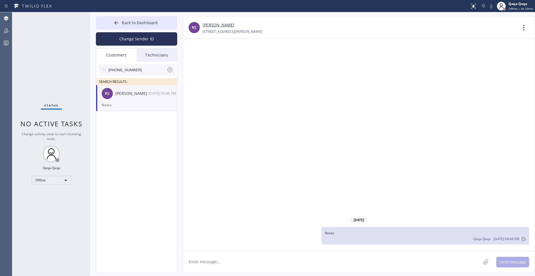
paste textarea "Hello! Our technician visited your home [DATE]. How was your experience? Please…"
type textarea "Hello! Our technician visited your home [DATE]. How was your experience? Please…"
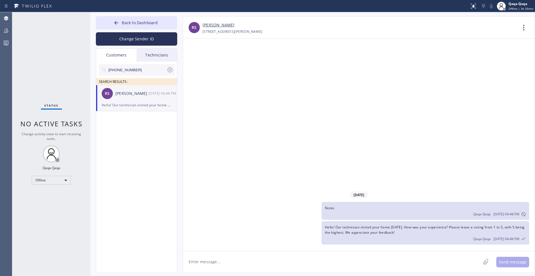
click at [135, 69] on input "[PHONE_NUMBER]" at bounding box center [137, 69] width 59 height 11
paste input "918) 851-818"
type input "[PHONE_NUMBER]"
click at [131, 91] on div "[PERSON_NAME]" at bounding box center [131, 94] width 33 height 6
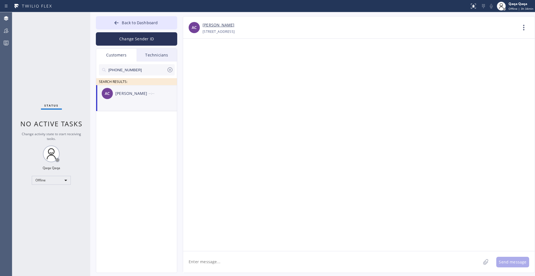
click at [215, 264] on textarea at bounding box center [332, 262] width 298 height 21
paste
type textarea "Hello! Our technician visited your home [DATE]. How was your experience? Please…"
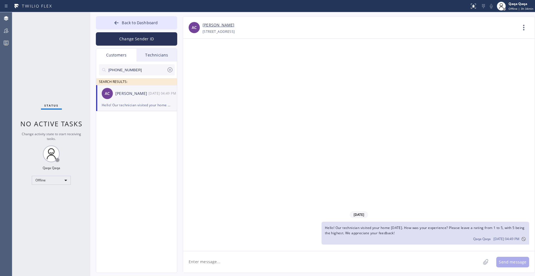
click at [209, 261] on textarea at bounding box center [332, 262] width 298 height 21
type textarea "Hello! Our technician visited your home [DATE]. How was your experience? Please…"
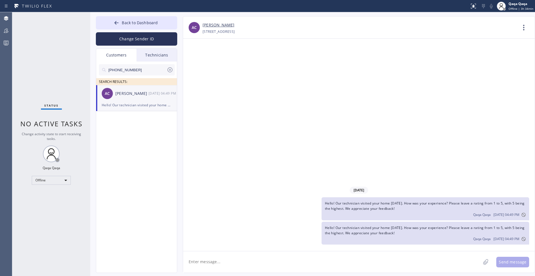
click at [139, 70] on input "[PHONE_NUMBER]" at bounding box center [137, 69] width 59 height 11
type input "[PHONE_NUMBER]"
click at [133, 98] on div "[PERSON_NAME] [PERSON_NAME] --:--" at bounding box center [136, 93] width 81 height 17
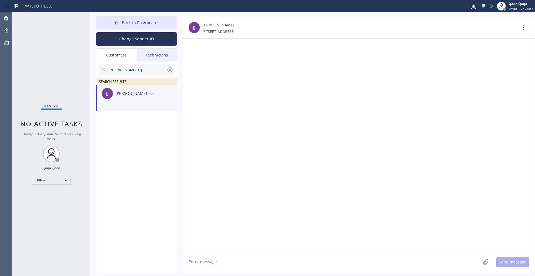
click at [208, 257] on textarea at bounding box center [332, 262] width 298 height 21
type textarea "Hello! Our technician visited your home [DATE]. How was your experience? Please…"
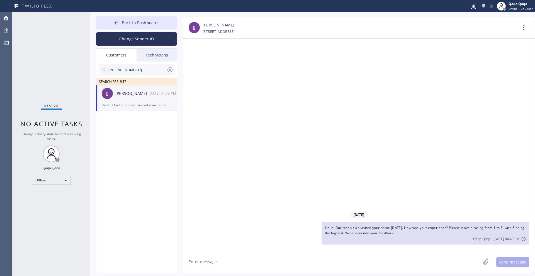
type textarea "Hello! Our technician visited your home [DATE]. How was your experience? Please…"
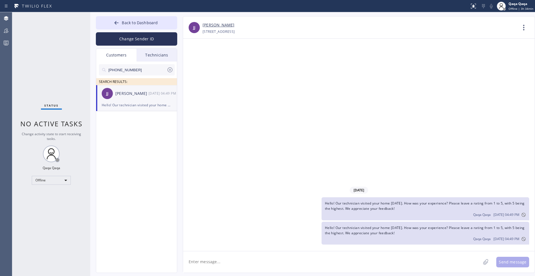
click at [147, 67] on input "[PHONE_NUMBER]" at bounding box center [137, 69] width 59 height 11
type input "[PHONE_NUMBER]"
click at [131, 91] on div "[PERSON_NAME]" at bounding box center [131, 94] width 33 height 6
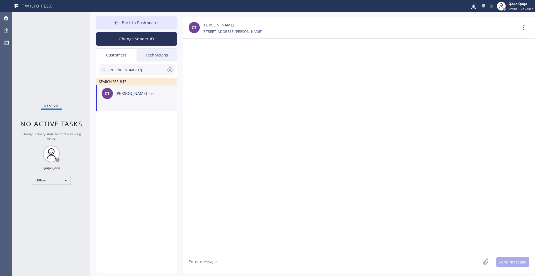
click at [208, 259] on textarea at bounding box center [332, 262] width 298 height 21
type textarea "Hello! Our technician visited your home [DATE]. How was your experience? Please…"
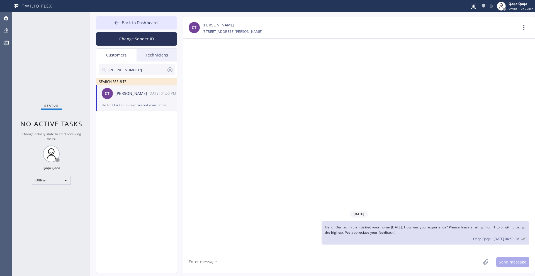
click at [137, 70] on input "[PHONE_NUMBER]" at bounding box center [137, 69] width 59 height 11
type input "[PHONE_NUMBER]"
click at [122, 94] on div "[PERSON_NAME]" at bounding box center [131, 94] width 33 height 6
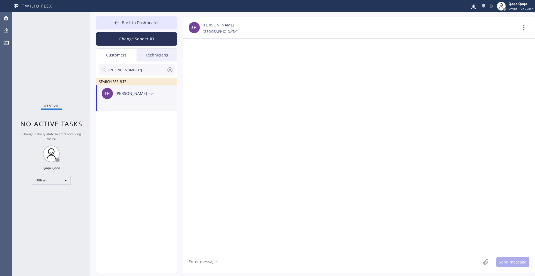
click at [242, 257] on textarea at bounding box center [332, 262] width 298 height 21
type textarea "Hello! Our technician visited your home [DATE]. How was your experience? Please…"
click at [510, 263] on button "Send message" at bounding box center [512, 262] width 33 height 11
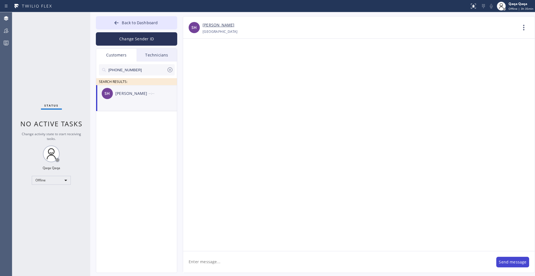
scroll to position [0, 0]
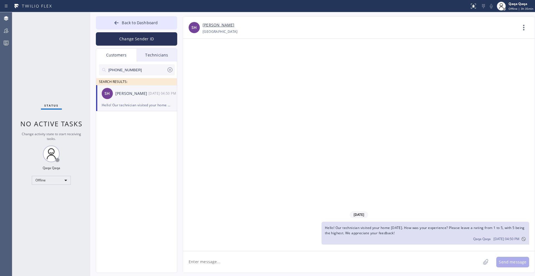
click at [214, 262] on textarea at bounding box center [332, 262] width 298 height 21
type textarea "Hello! Our technician visited your home [DATE]. How was your experience? Please…"
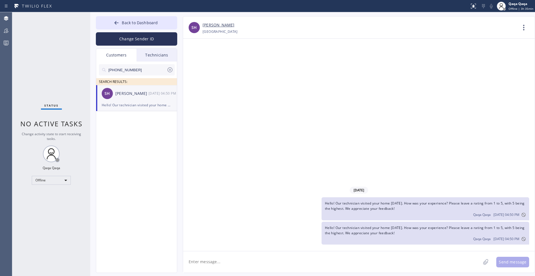
click at [136, 70] on input "[PHONE_NUMBER]" at bounding box center [137, 69] width 59 height 11
click at [140, 69] on input "[PHONE_NUMBER]" at bounding box center [137, 69] width 59 height 11
type input "[PHONE_NUMBER]"
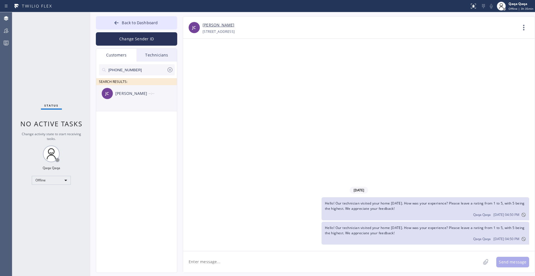
click at [127, 94] on div "[PERSON_NAME]" at bounding box center [131, 94] width 33 height 6
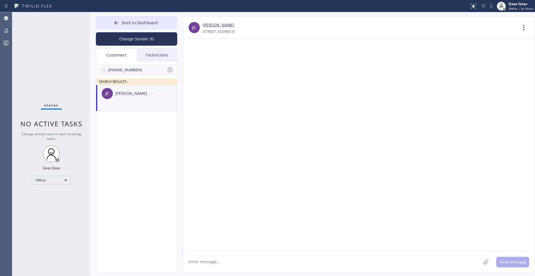
click at [224, 264] on textarea at bounding box center [332, 262] width 298 height 21
type textarea "Hello! Our technician visited your home [DATE]. How was your experience? Please…"
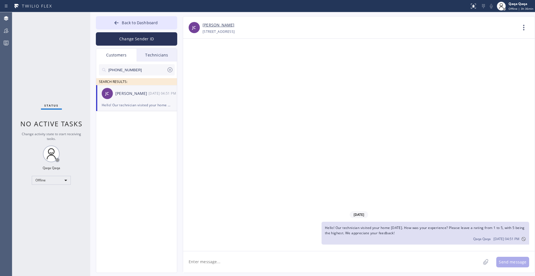
type textarea "Hello! Our technician visited your home [DATE]. How was your experience? Please…"
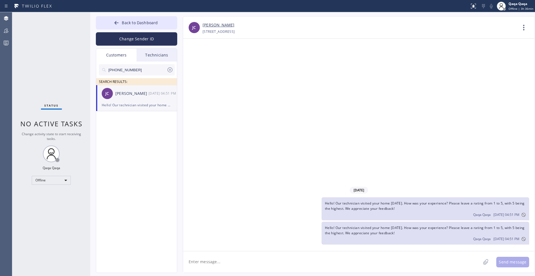
click at [136, 72] on input "[PHONE_NUMBER]" at bounding box center [137, 69] width 59 height 11
type input "[PHONE_NUMBER]"
click at [130, 92] on div "[PERSON_NAME]" at bounding box center [131, 94] width 33 height 6
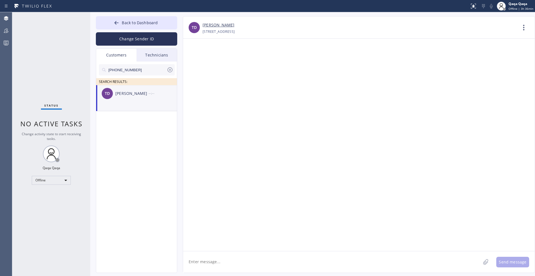
click at [220, 266] on textarea at bounding box center [332, 262] width 298 height 21
type textarea "Hello! Our technician visited your home [DATE]. How was your experience? Please…"
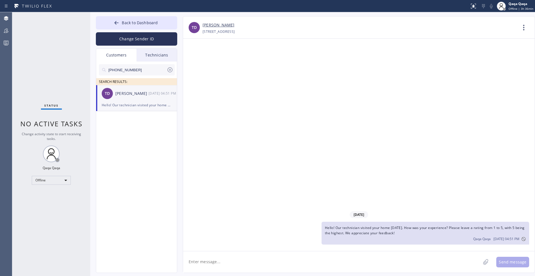
type textarea "Hello! Our technician visited your home [DATE]. How was your experience? Please…"
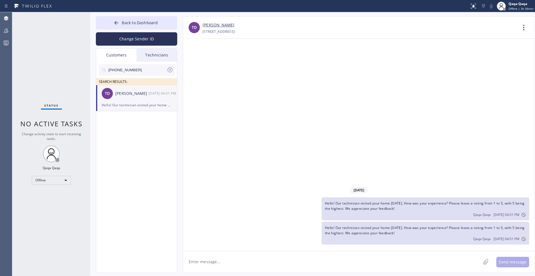
click at [135, 69] on input "[PHONE_NUMBER]" at bounding box center [137, 69] width 59 height 11
type input "[PHONE_NUMBER]"
click at [130, 94] on div "Onno Sweep" at bounding box center [131, 94] width 33 height 6
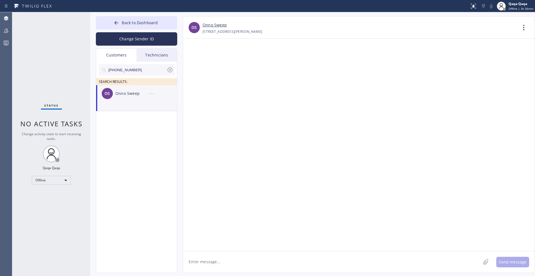
click at [210, 260] on textarea at bounding box center [332, 262] width 298 height 21
type textarea "Hello! Our technician visited your home [DATE]. How was your experience? Please…"
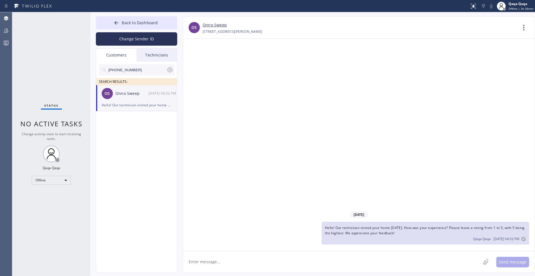
type textarea "Hello! Our technician visited your home [DATE]. How was your experience? Please…"
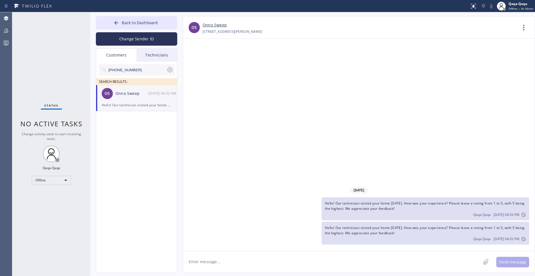
click at [130, 71] on input "[PHONE_NUMBER]" at bounding box center [137, 69] width 59 height 11
type input "[PHONE_NUMBER]"
click at [127, 93] on div "[PERSON_NAME]" at bounding box center [131, 94] width 33 height 6
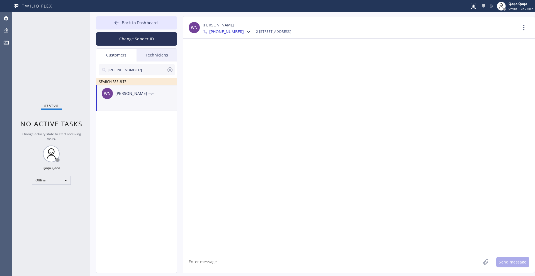
click at [256, 262] on textarea at bounding box center [332, 262] width 298 height 21
type textarea "Hello! Our technician visited your home [DATE]. How was your experience? Please…"
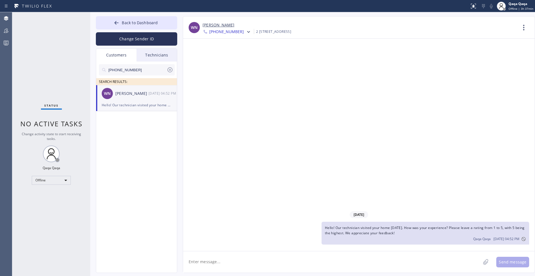
type textarea "Hello! Our technician visited your home [DATE]. How was your experience? Please…"
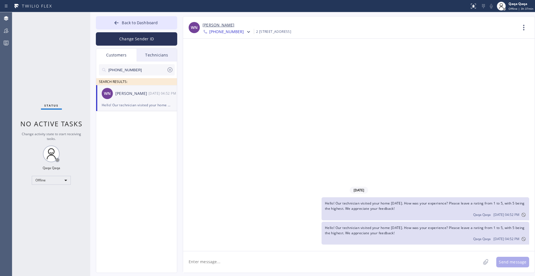
click at [145, 69] on input "[PHONE_NUMBER]" at bounding box center [137, 69] width 59 height 11
type input "[PHONE_NUMBER]"
click at [129, 94] on div "[PERSON_NAME]" at bounding box center [131, 94] width 33 height 6
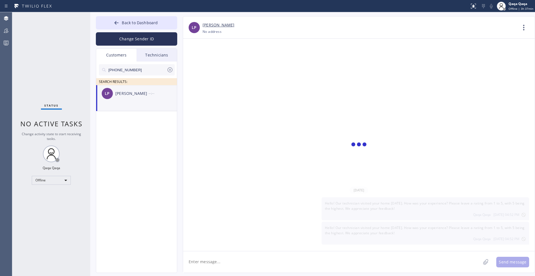
click at [245, 261] on textarea at bounding box center [332, 262] width 298 height 21
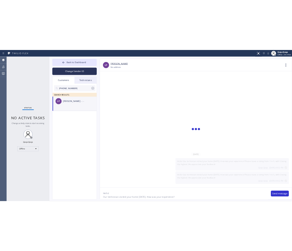
scroll to position [4, 0]
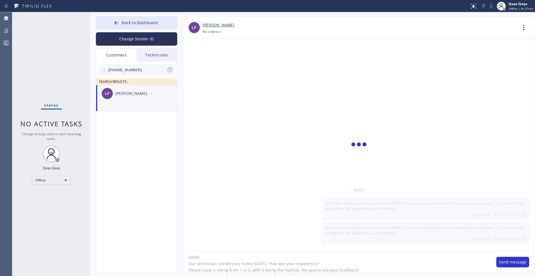
type textarea "Hello! Our technician visited your home [DATE]. How was your experience? Please…"
click at [131, 67] on input "[PHONE_NUMBER]" at bounding box center [137, 69] width 59 height 11
type input "[PHONE_NUMBER]"
click at [128, 93] on div "[PERSON_NAME]" at bounding box center [131, 94] width 33 height 6
